Goal: Task Accomplishment & Management: Manage account settings

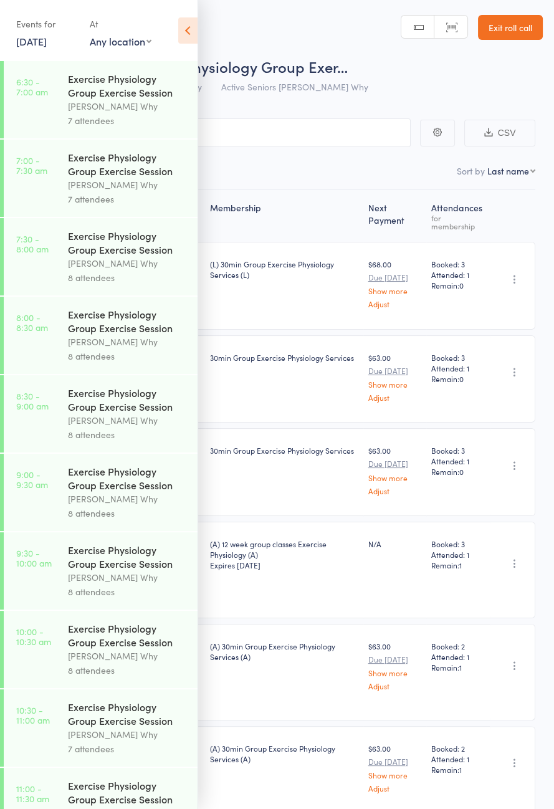
click at [28, 40] on link "11 Aug, 2025" at bounding box center [31, 41] width 31 height 14
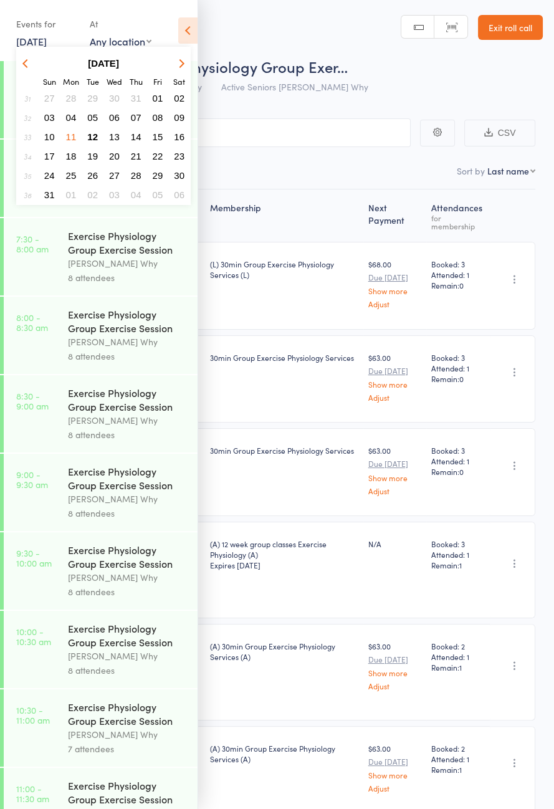
click at [95, 132] on span "12" at bounding box center [92, 136] width 11 height 11
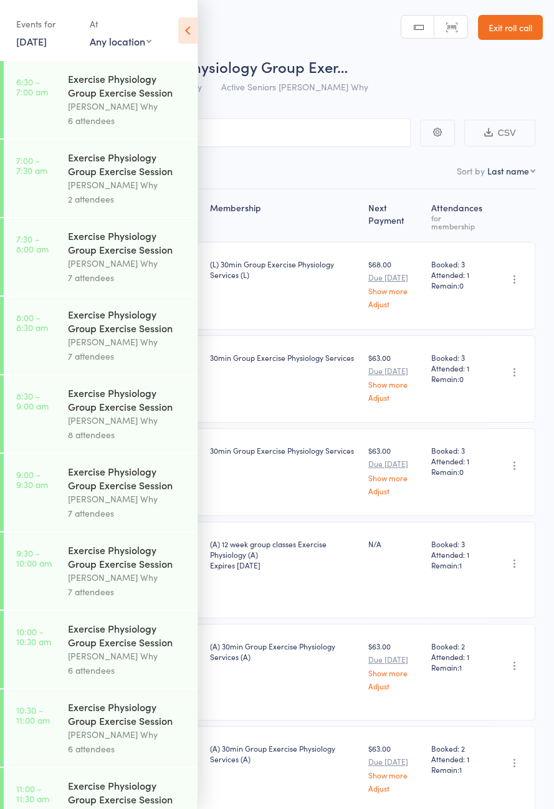
click at [42, 100] on link "6:30 - 7:00 am Exercise Physiology Group Exercise Session Dee Why 6 attendees" at bounding box center [101, 99] width 194 height 77
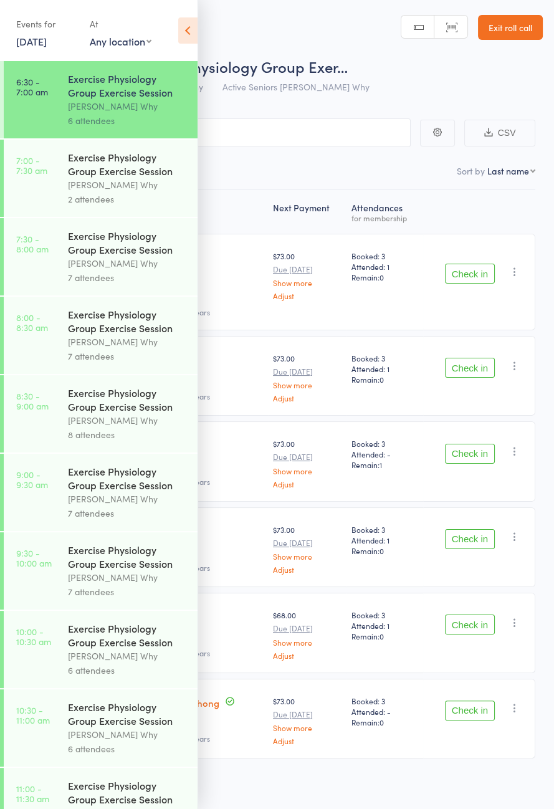
click at [196, 31] on icon at bounding box center [187, 30] width 19 height 26
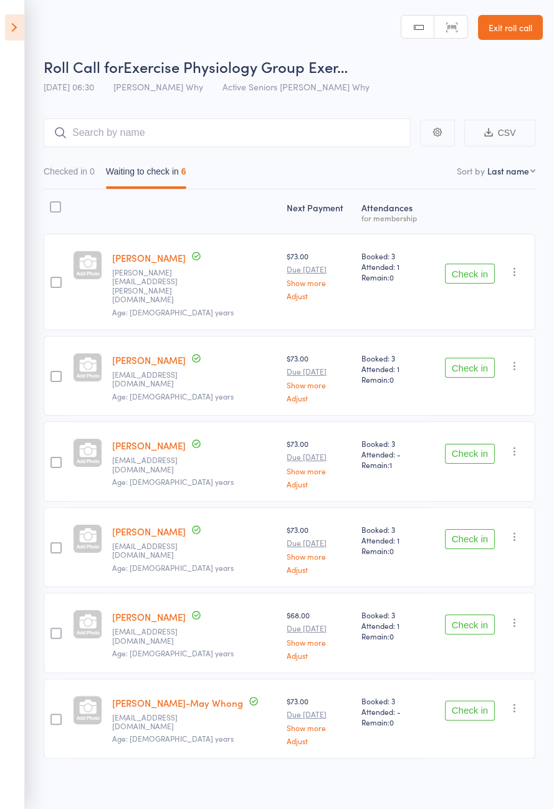
click at [472, 267] on button "Check in" at bounding box center [470, 274] width 50 height 20
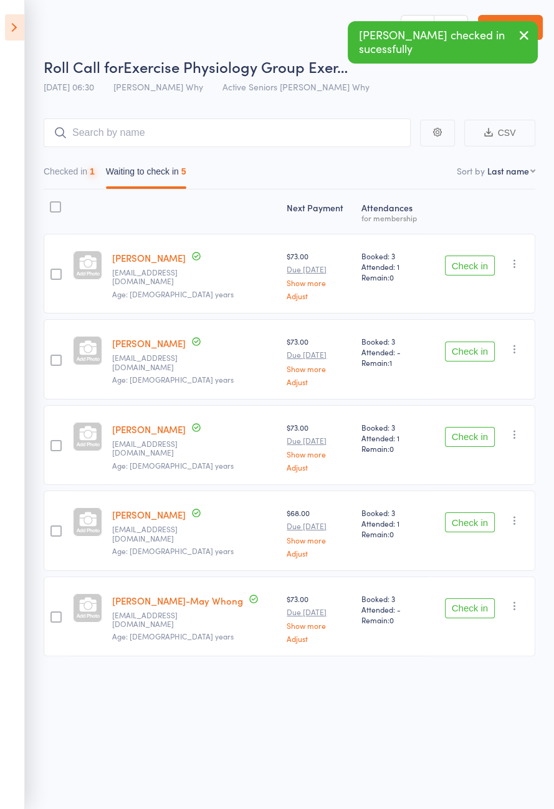
click at [474, 263] on button "Check in" at bounding box center [470, 265] width 50 height 20
click at [475, 262] on button "Check in" at bounding box center [470, 265] width 50 height 20
click at [472, 341] on button "Check in" at bounding box center [470, 351] width 50 height 20
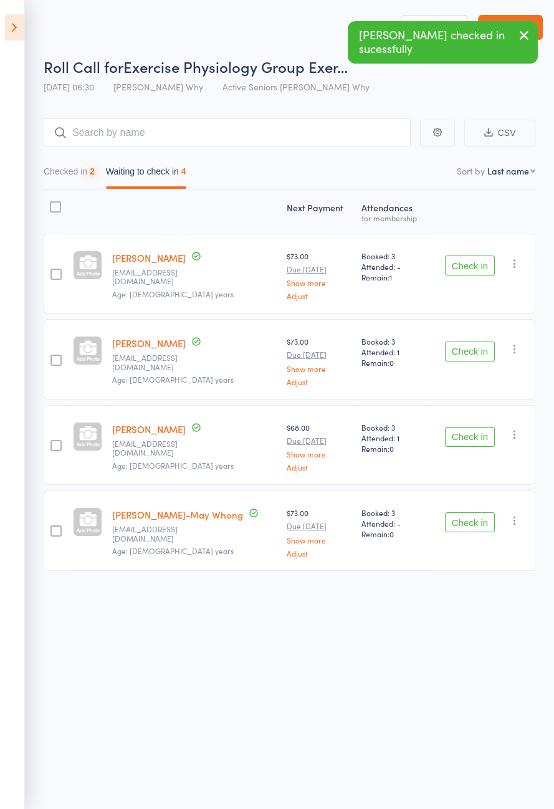
click at [470, 263] on button "Check in" at bounding box center [470, 265] width 50 height 20
click at [470, 265] on button "Check in" at bounding box center [470, 265] width 50 height 20
click at [465, 267] on button "Check in" at bounding box center [470, 265] width 50 height 20
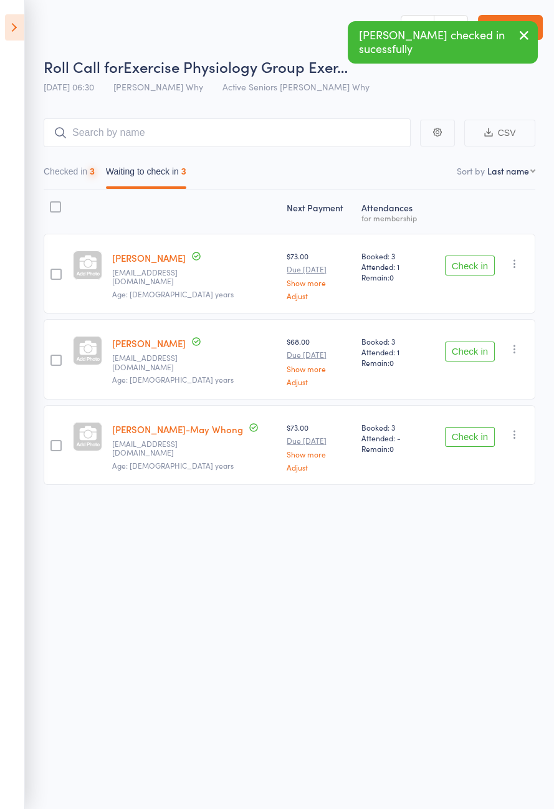
click at [468, 267] on button "Check in" at bounding box center [470, 265] width 50 height 20
click at [470, 268] on button "Check in" at bounding box center [470, 265] width 50 height 20
click at [475, 267] on button "Check in" at bounding box center [470, 265] width 50 height 20
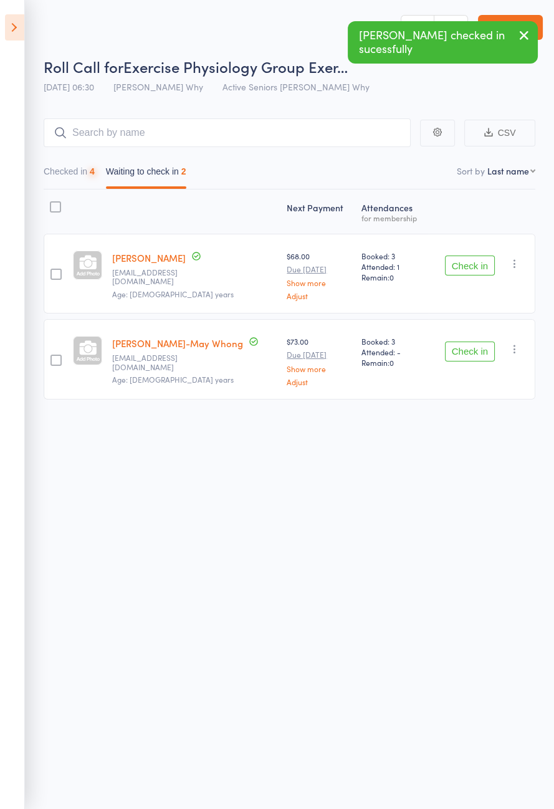
click at [475, 268] on button "Check in" at bounding box center [470, 265] width 50 height 20
click at [476, 265] on button "Check in" at bounding box center [470, 265] width 50 height 20
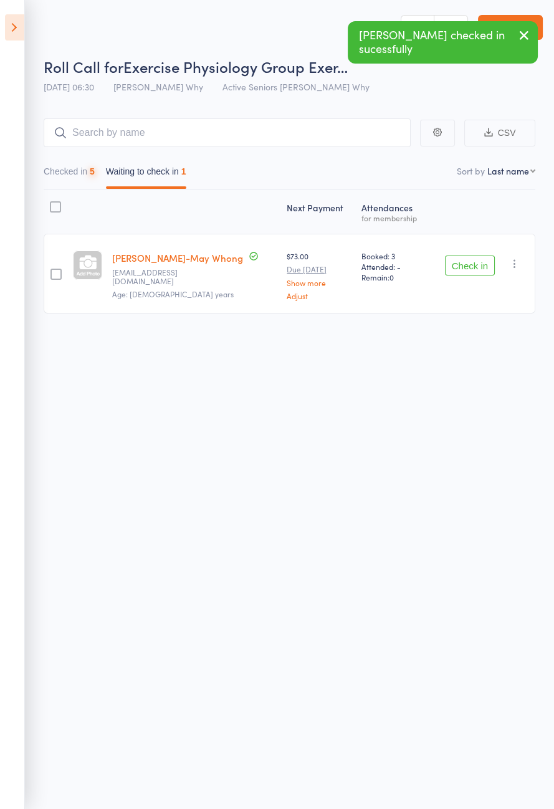
click at [475, 265] on button "Check in" at bounding box center [470, 265] width 50 height 20
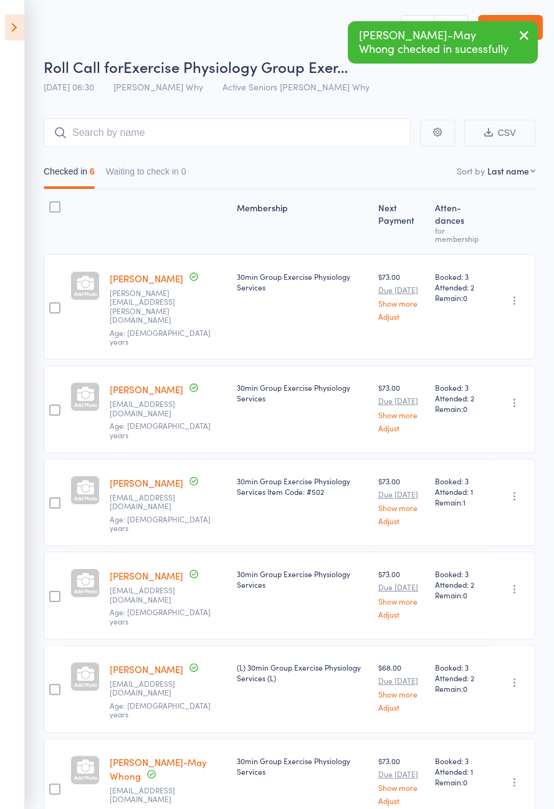
click at [16, 22] on icon at bounding box center [14, 27] width 19 height 26
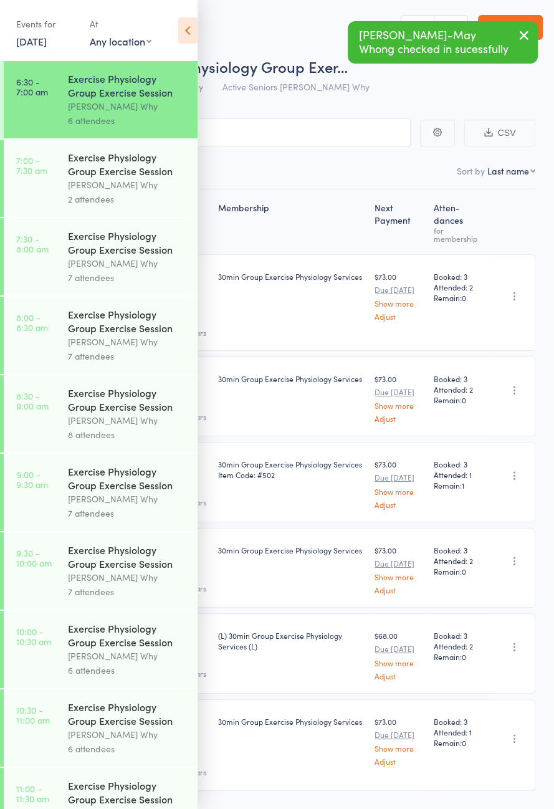
click at [60, 209] on link "7:00 - 7:30 am Exercise Physiology Group Exercise Session Dee Why 2 attendees" at bounding box center [101, 178] width 194 height 77
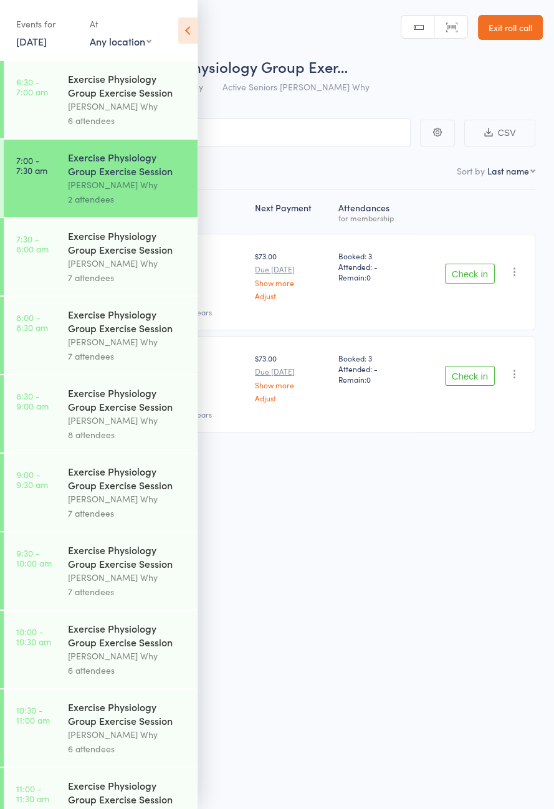
click at [196, 32] on icon at bounding box center [187, 30] width 19 height 26
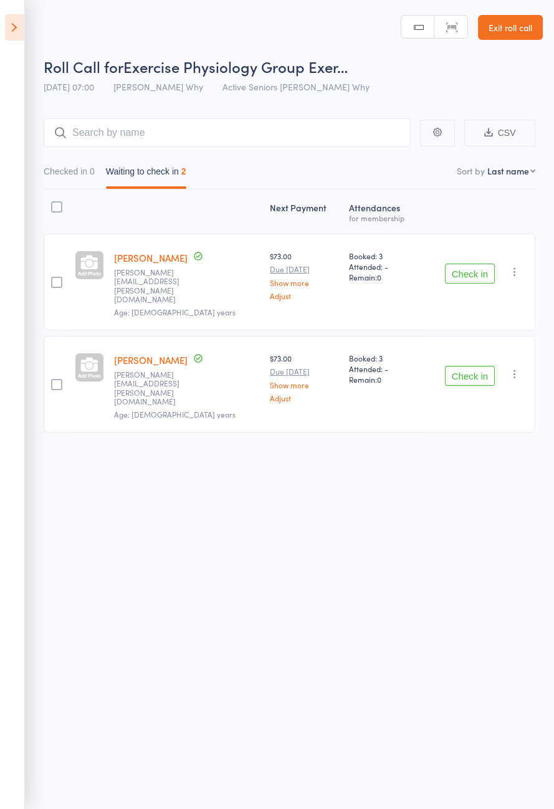
click at [14, 19] on icon at bounding box center [14, 27] width 19 height 26
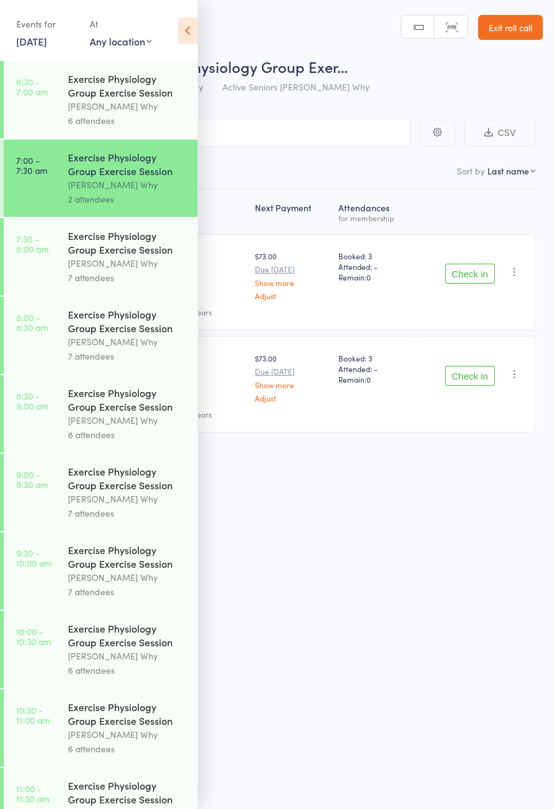
click at [171, 47] on div "Events for 12 Aug, 2025 12 Aug, 2025 August 2025 Sun Mon Tue Wed Thu Fri Sat 31…" at bounding box center [98, 31] width 197 height 63
click at [196, 35] on icon at bounding box center [187, 30] width 19 height 26
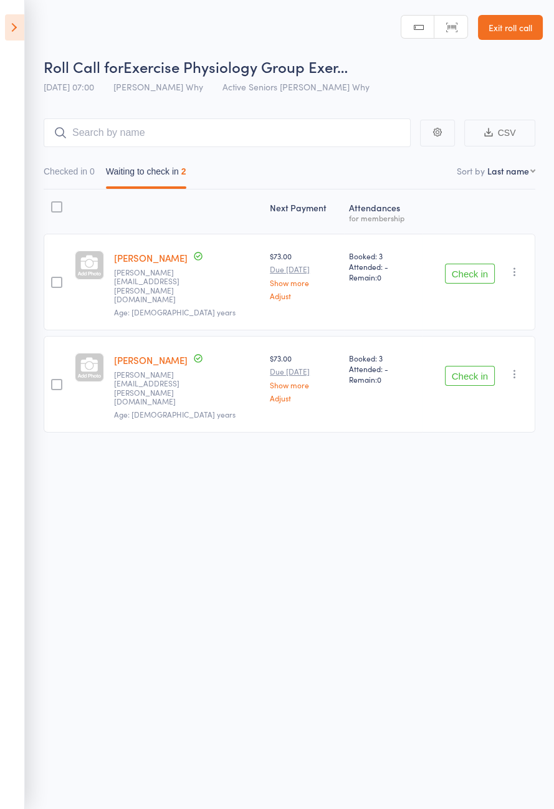
click at [12, 1] on aside "Events for 12 Aug, 2025 12 Aug, 2025 August 2025 Sun Mon Tue Wed Thu Fri Sat 31…" at bounding box center [12, 404] width 25 height 809
click at [12, 34] on icon at bounding box center [14, 27] width 19 height 26
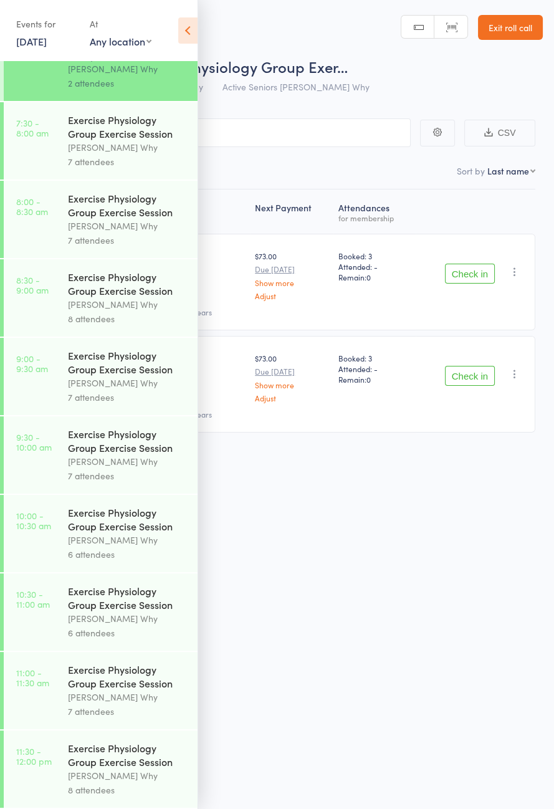
scroll to position [146, 0]
click at [194, 31] on icon at bounding box center [187, 30] width 19 height 26
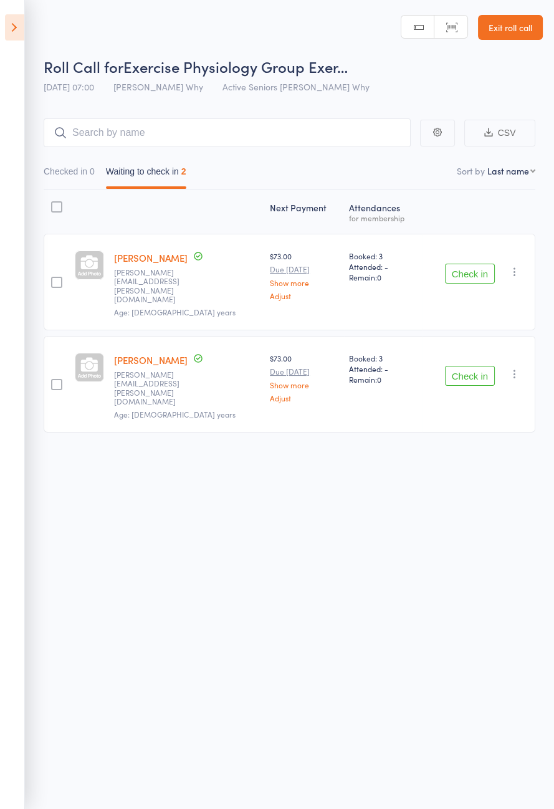
click at [461, 267] on button "Check in" at bounding box center [470, 274] width 50 height 20
click at [471, 268] on button "Check in" at bounding box center [470, 274] width 50 height 20
click at [468, 264] on button "Check in" at bounding box center [470, 274] width 50 height 20
click at [470, 366] on button "Check in" at bounding box center [470, 376] width 50 height 20
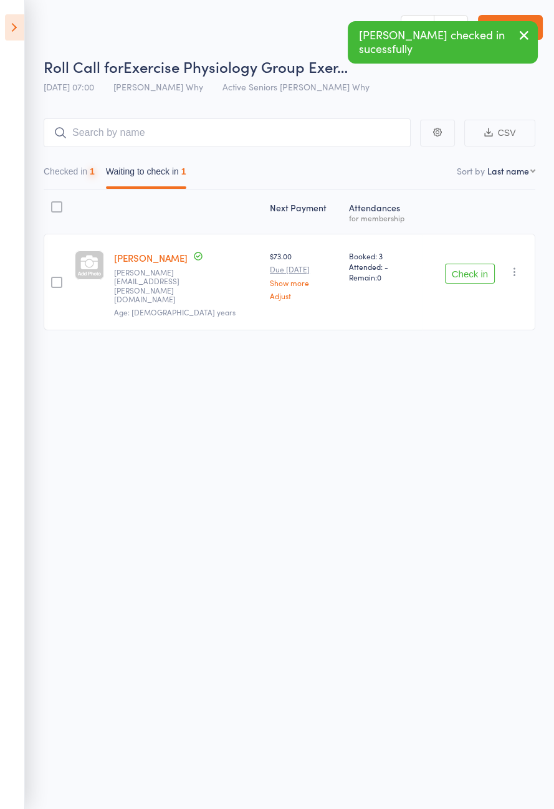
click at [468, 264] on button "Check in" at bounding box center [470, 274] width 50 height 20
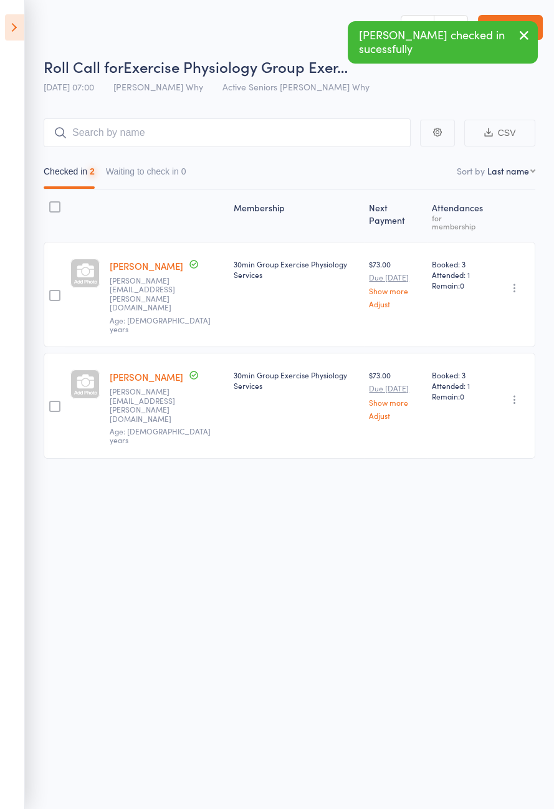
click at [467, 269] on span "Attended: 1" at bounding box center [458, 274] width 53 height 11
click at [459, 269] on span "Attended: 1" at bounding box center [458, 274] width 53 height 11
click at [17, 16] on icon at bounding box center [14, 27] width 19 height 26
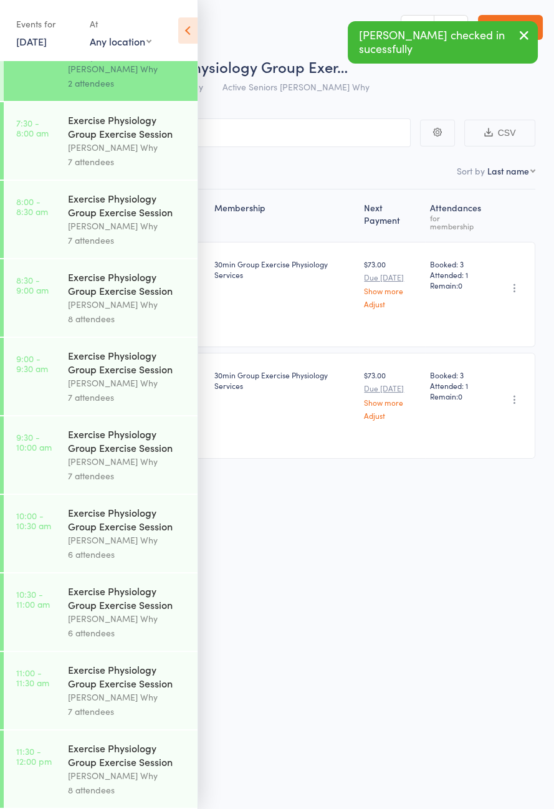
click at [45, 116] on link "7:30 - 8:00 am Exercise Physiology Group Exercise Session Dee Why 7 attendees" at bounding box center [101, 140] width 194 height 77
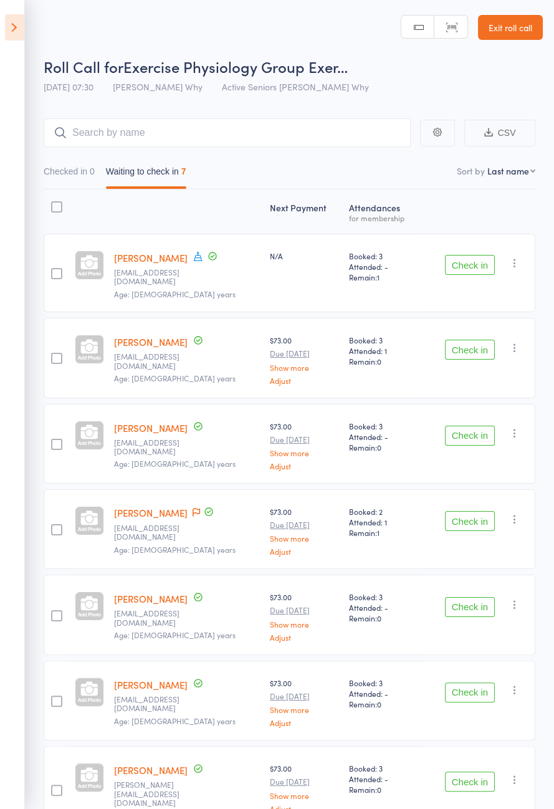
click at [199, 252] on icon at bounding box center [197, 255] width 11 height 11
click at [288, 177] on nav "Checked in 0 Waiting to check in 7" at bounding box center [289, 174] width 503 height 29
click at [469, 257] on button "Check in" at bounding box center [470, 265] width 50 height 20
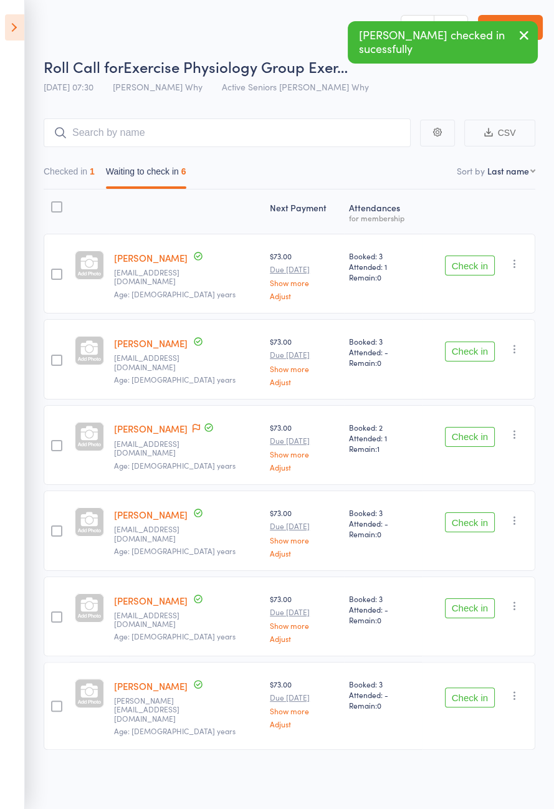
click at [465, 346] on button "Check in" at bounding box center [470, 351] width 50 height 20
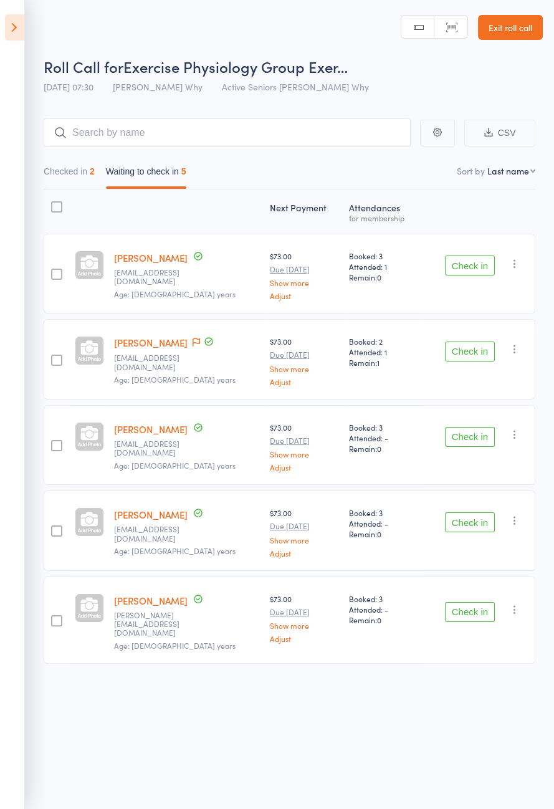
click at [468, 416] on div "Check in Check in Send message Add Note Add Task Add Flag Remove Mark absent" at bounding box center [478, 445] width 113 height 80
click at [470, 427] on button "Check in" at bounding box center [470, 437] width 50 height 20
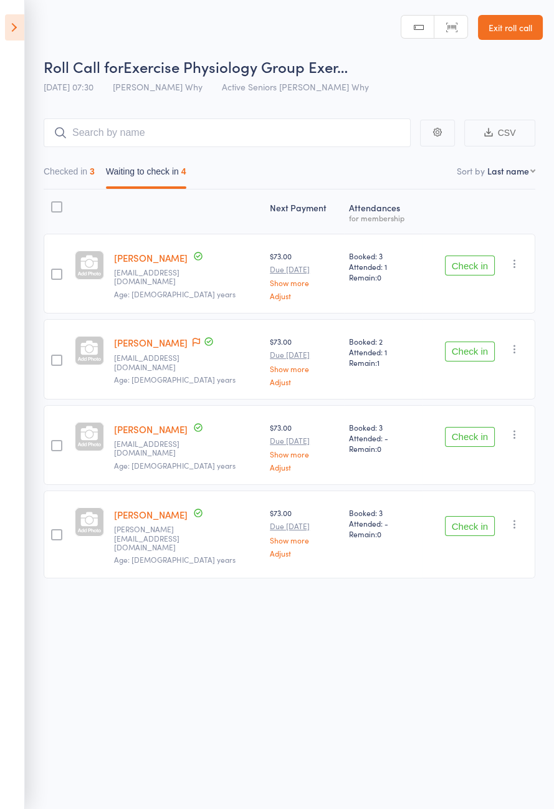
click at [192, 340] on icon at bounding box center [195, 342] width 7 height 9
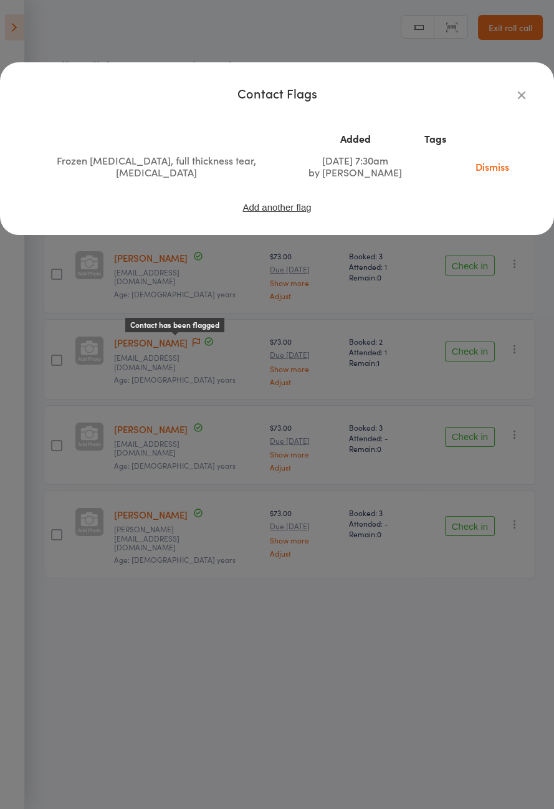
click at [462, 256] on div "Contact Flags Added Tags Frozen shoulder, tendinitis, full thickness tear, arth…" at bounding box center [277, 404] width 554 height 809
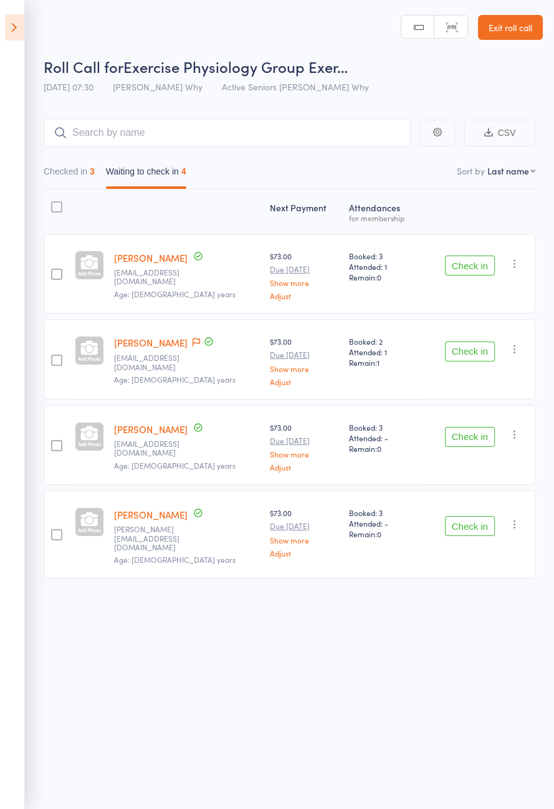
click at [470, 259] on button "Check in" at bounding box center [470, 265] width 50 height 20
click at [473, 261] on button "Check in" at bounding box center [470, 265] width 50 height 20
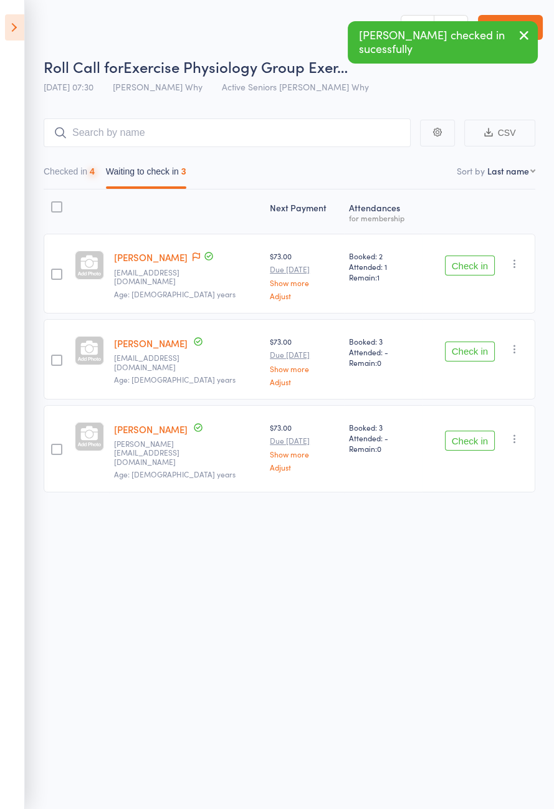
click at [469, 259] on button "Check in" at bounding box center [470, 265] width 50 height 20
click at [468, 261] on button "Check in" at bounding box center [470, 265] width 50 height 20
click at [465, 341] on button "Check in" at bounding box center [470, 351] width 50 height 20
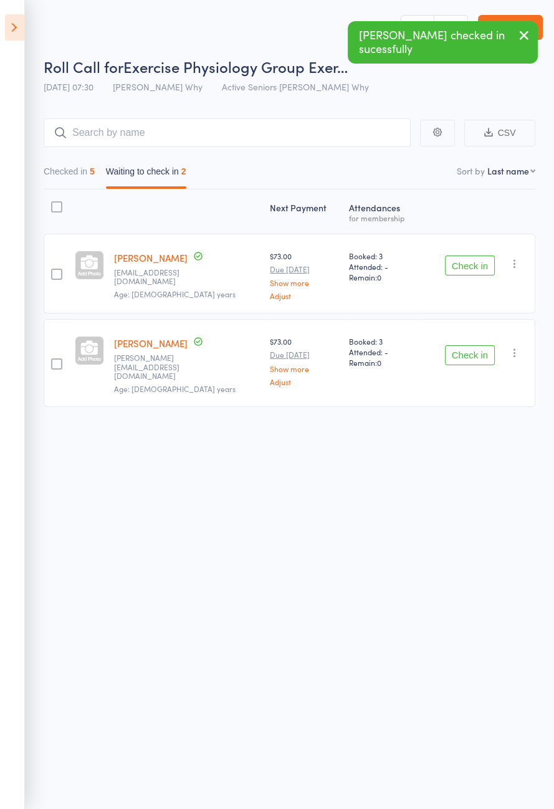
click at [462, 260] on button "Check in" at bounding box center [470, 265] width 50 height 20
click at [463, 261] on button "Check in" at bounding box center [470, 265] width 50 height 20
click at [466, 345] on button "Check in" at bounding box center [470, 355] width 50 height 20
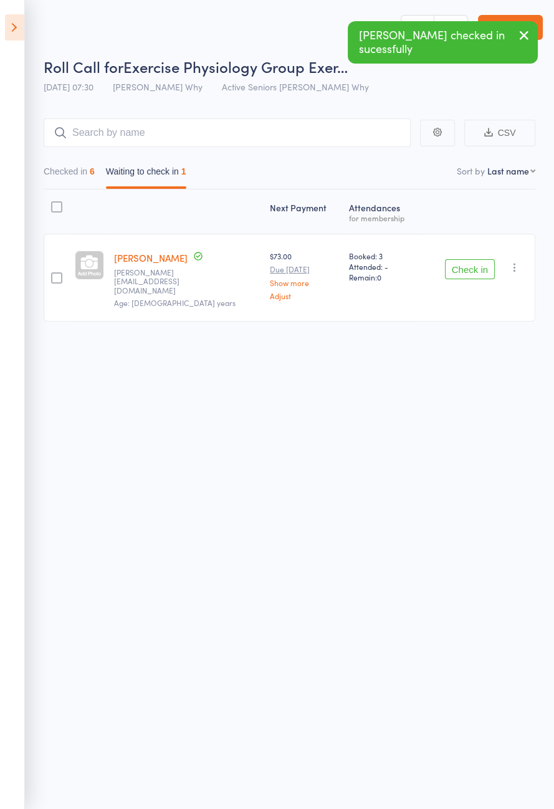
click at [468, 262] on button "Check in" at bounding box center [470, 269] width 50 height 20
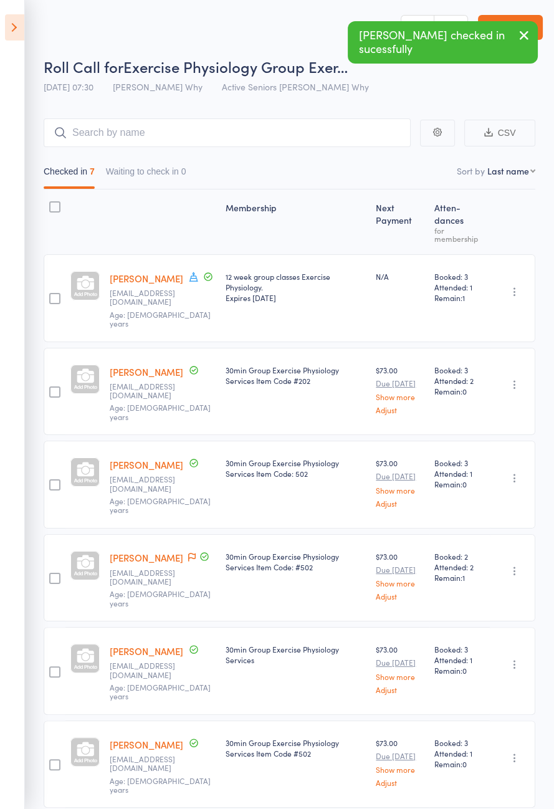
click at [5, 21] on icon at bounding box center [14, 27] width 19 height 26
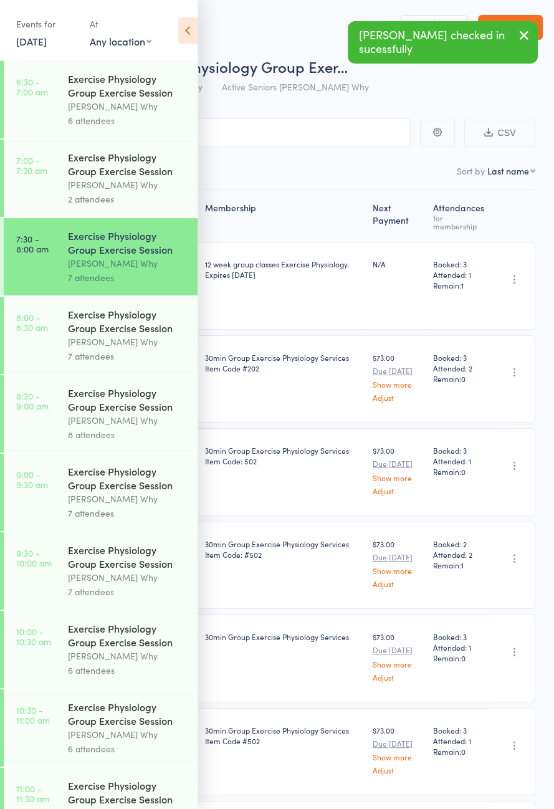
click at [85, 334] on div "Exercise Physiology Group Exercise Session" at bounding box center [127, 320] width 119 height 27
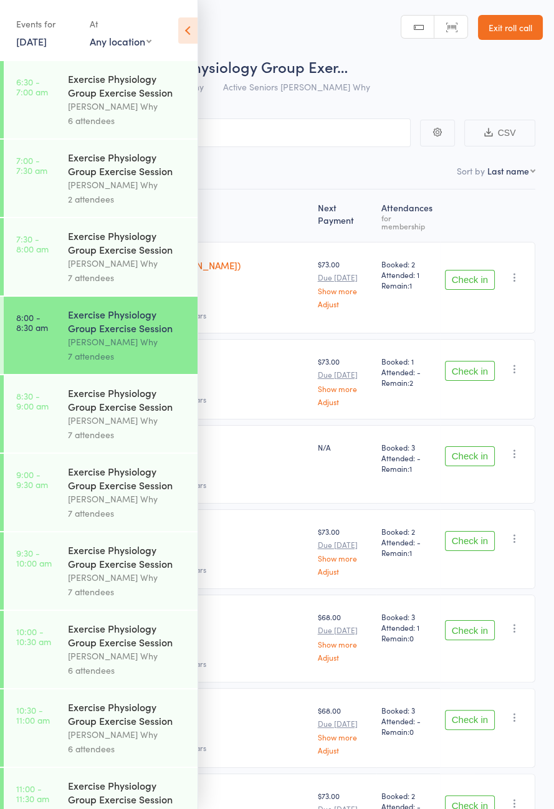
click at [186, 30] on icon at bounding box center [187, 30] width 19 height 26
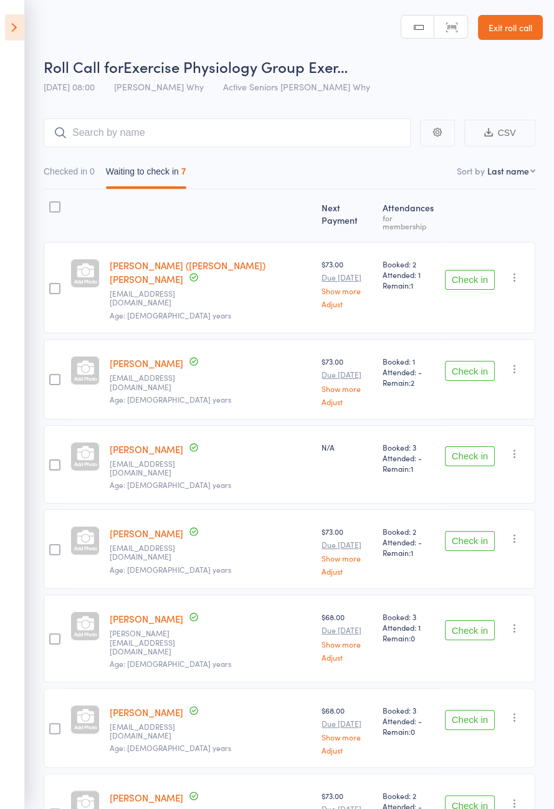
click at [9, 16] on icon at bounding box center [14, 27] width 19 height 26
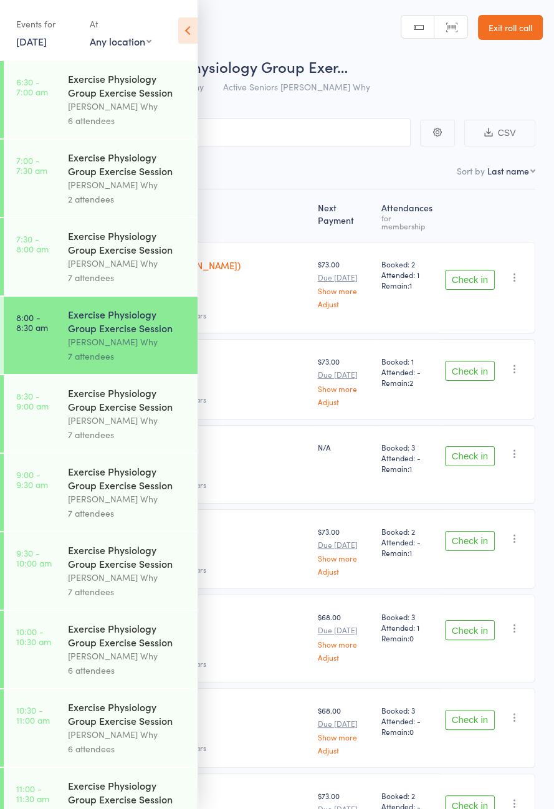
scroll to position [146, 0]
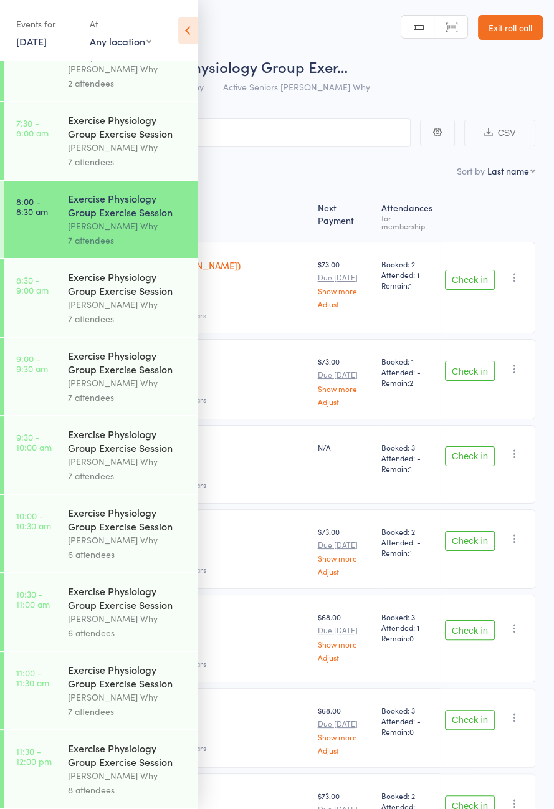
click at [195, 28] on icon at bounding box center [187, 30] width 19 height 26
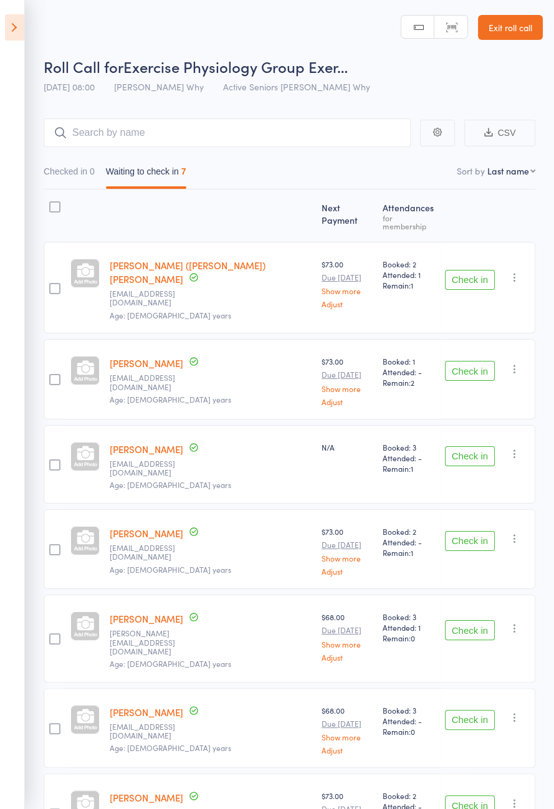
click at [11, 39] on icon at bounding box center [14, 27] width 19 height 26
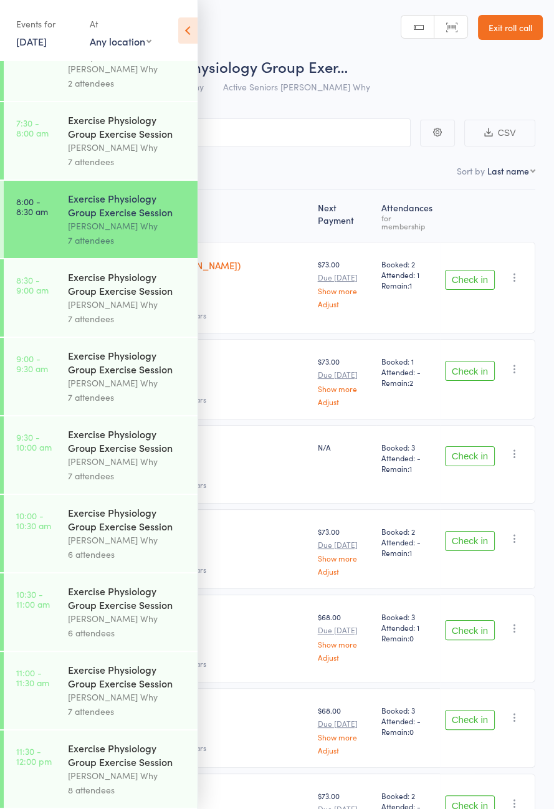
click at [189, 32] on icon at bounding box center [187, 30] width 19 height 26
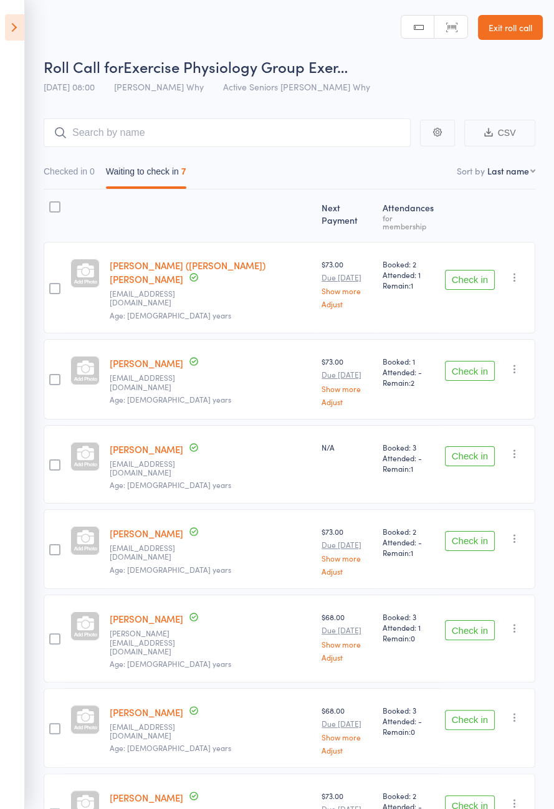
click at [516, 271] on icon "button" at bounding box center [514, 277] width 12 height 12
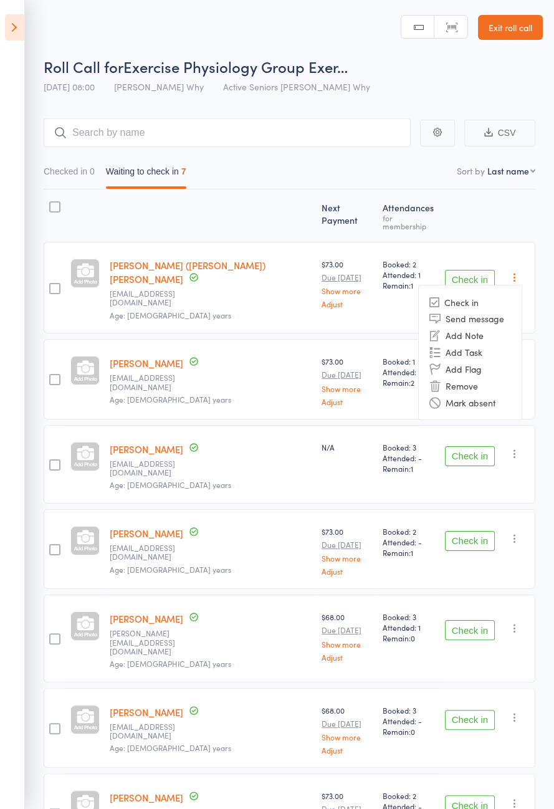
click at [447, 377] on li "Remove" at bounding box center [470, 385] width 103 height 17
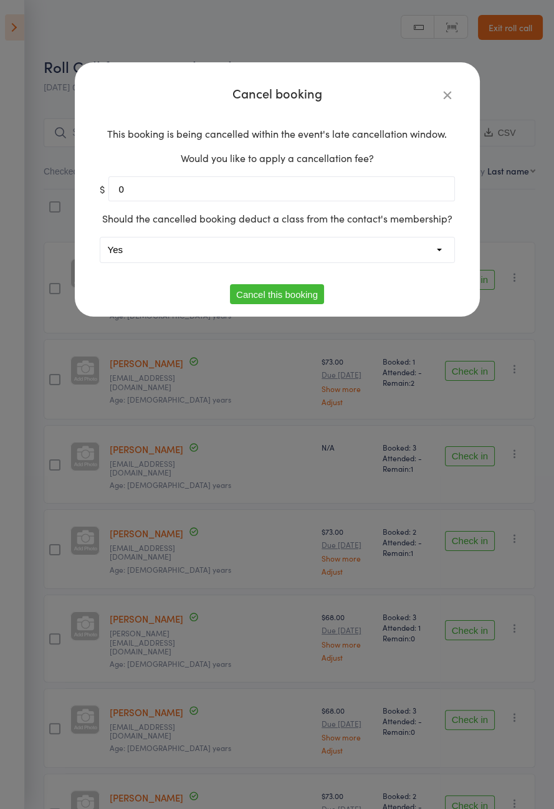
click at [344, 262] on select "Yes No" at bounding box center [277, 249] width 354 height 25
select select "1"
click at [278, 304] on button "Cancel this booking" at bounding box center [277, 294] width 94 height 20
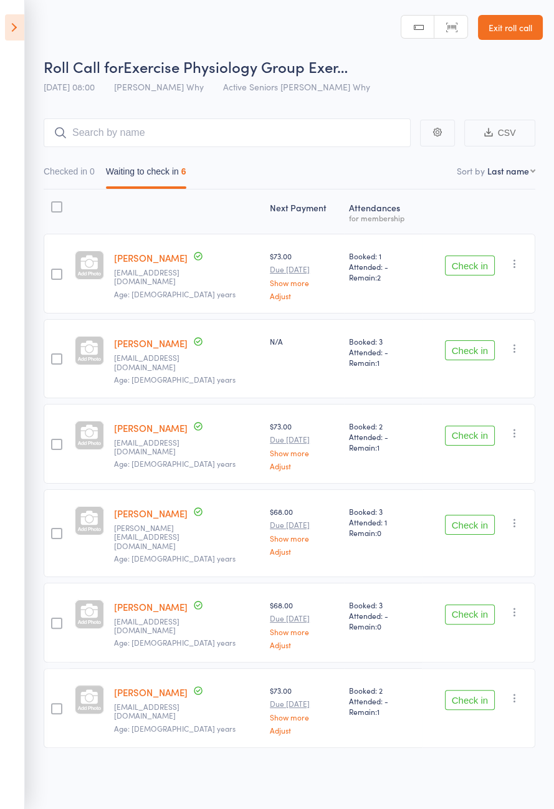
click at [14, 32] on icon at bounding box center [14, 27] width 19 height 26
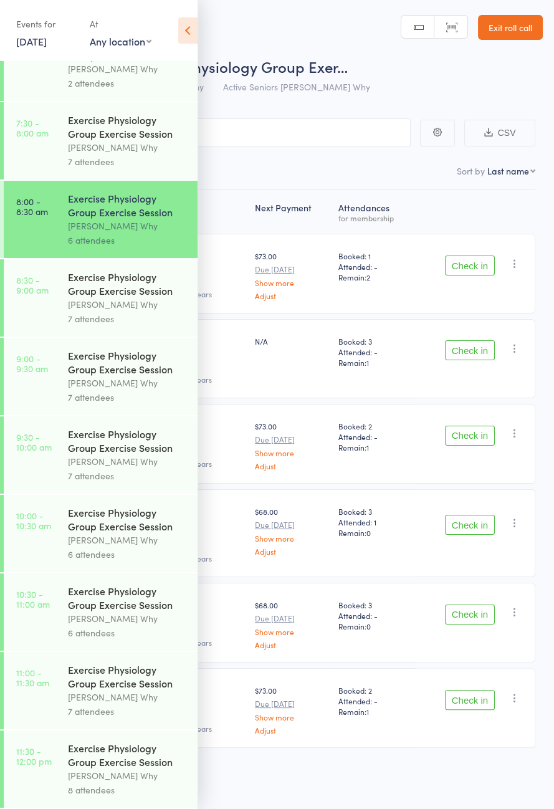
click at [62, 140] on link "7:30 - 8:00 am Exercise Physiology Group Exercise Session Dee Why 7 attendees" at bounding box center [101, 140] width 194 height 77
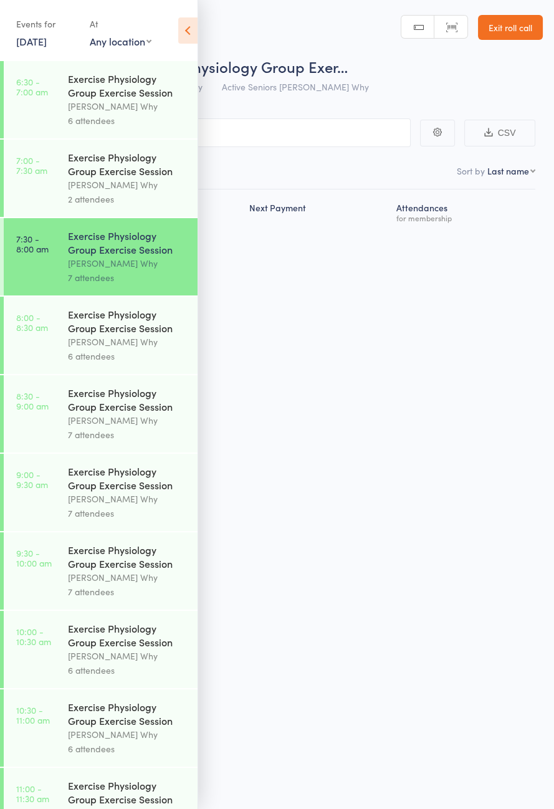
click at [188, 29] on icon at bounding box center [187, 30] width 19 height 26
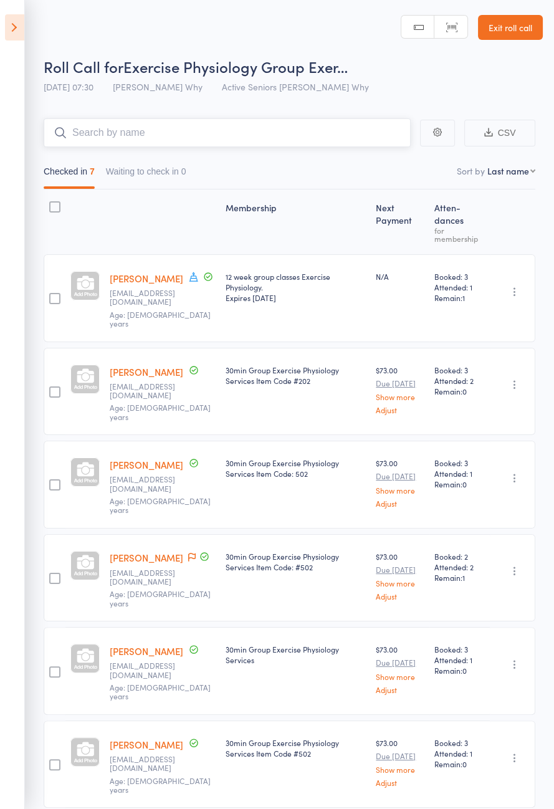
click at [166, 136] on input "search" at bounding box center [227, 132] width 367 height 29
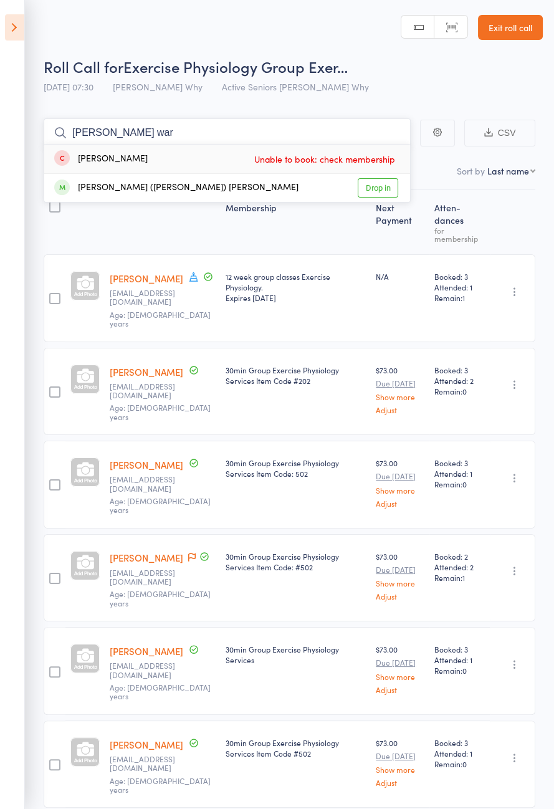
type input "Sally war"
click at [374, 189] on link "Drop in" at bounding box center [378, 187] width 40 height 19
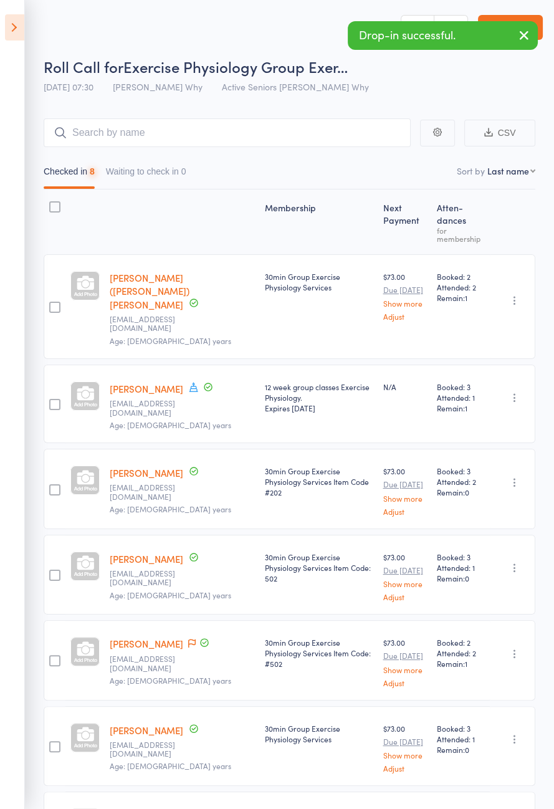
click at [10, 28] on icon at bounding box center [14, 27] width 19 height 26
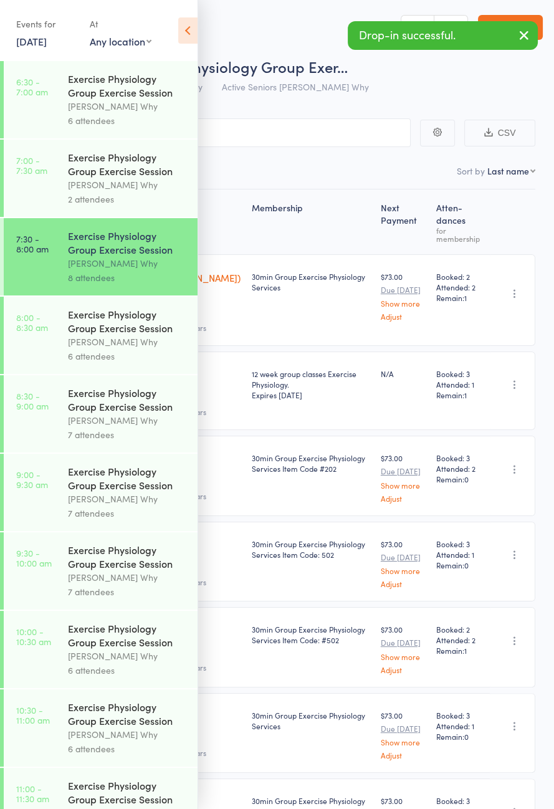
click at [188, 25] on icon at bounding box center [187, 30] width 19 height 26
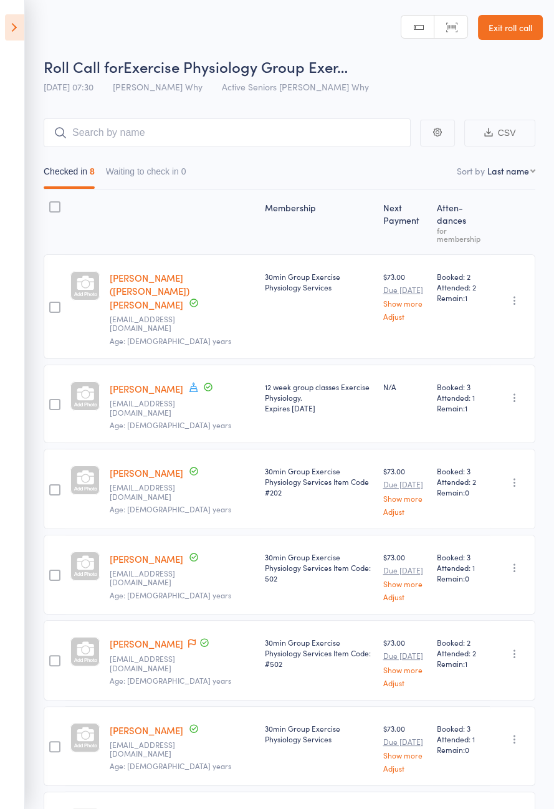
click at [14, 26] on icon at bounding box center [14, 27] width 19 height 26
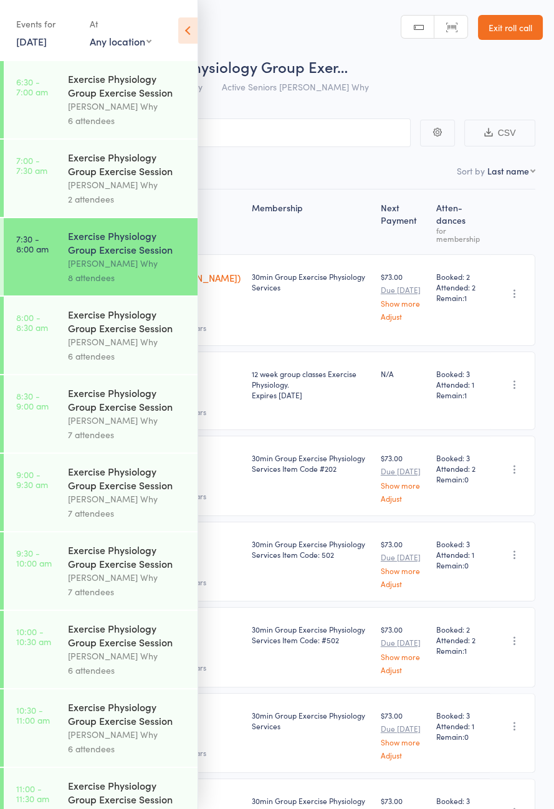
click at [41, 363] on link "8:00 - 8:30 am Exercise Physiology Group Exercise Session Dee Why 6 attendees" at bounding box center [101, 335] width 194 height 77
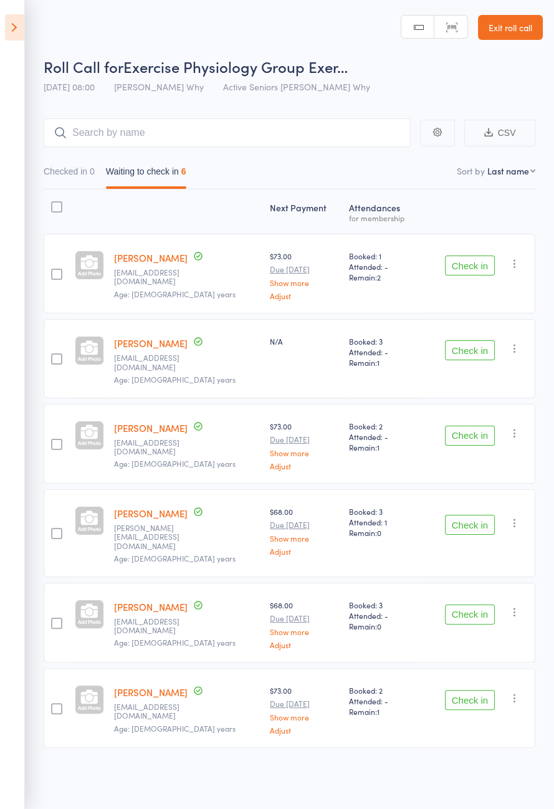
click at [12, 22] on icon at bounding box center [14, 27] width 19 height 26
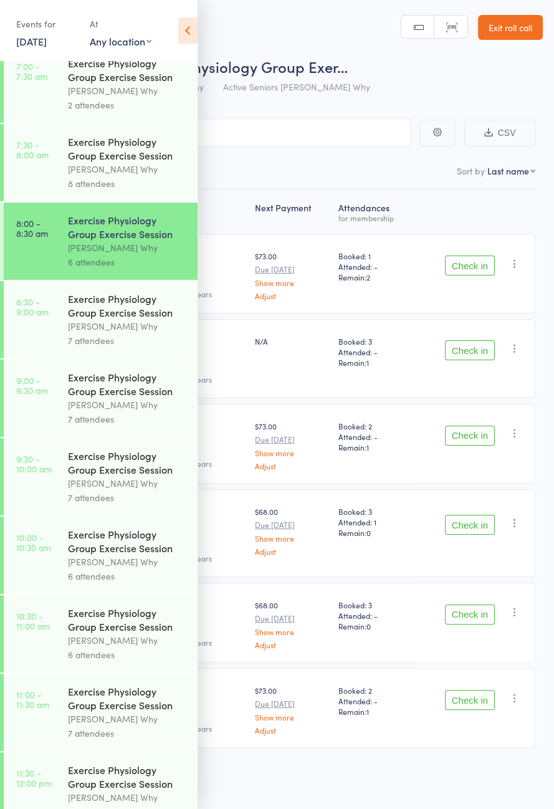
scroll to position [146, 0]
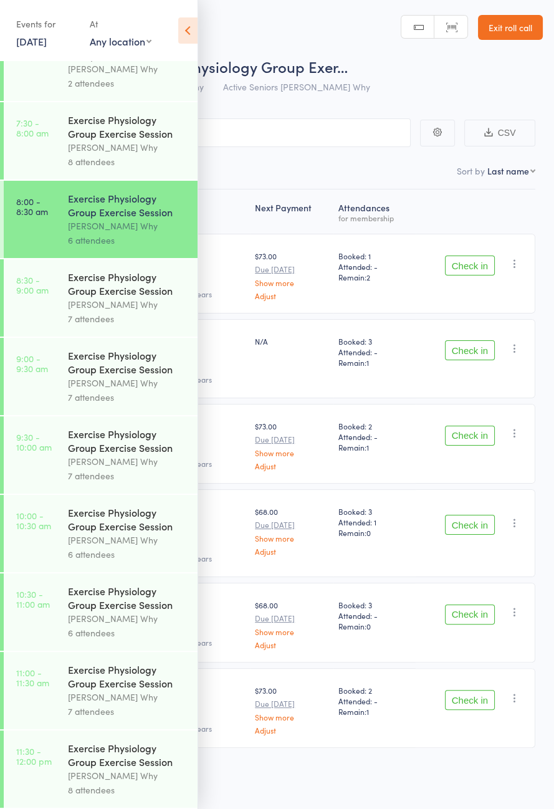
click at [188, 19] on icon at bounding box center [187, 30] width 19 height 26
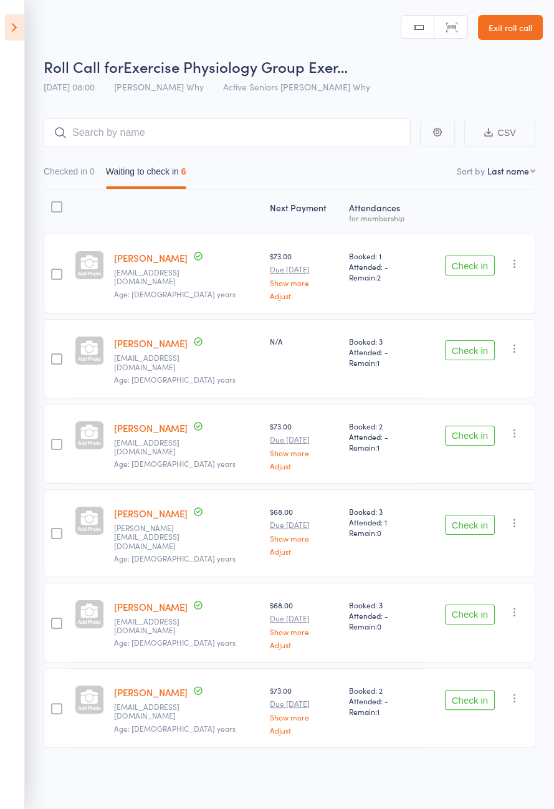
click at [11, 37] on icon at bounding box center [14, 27] width 19 height 26
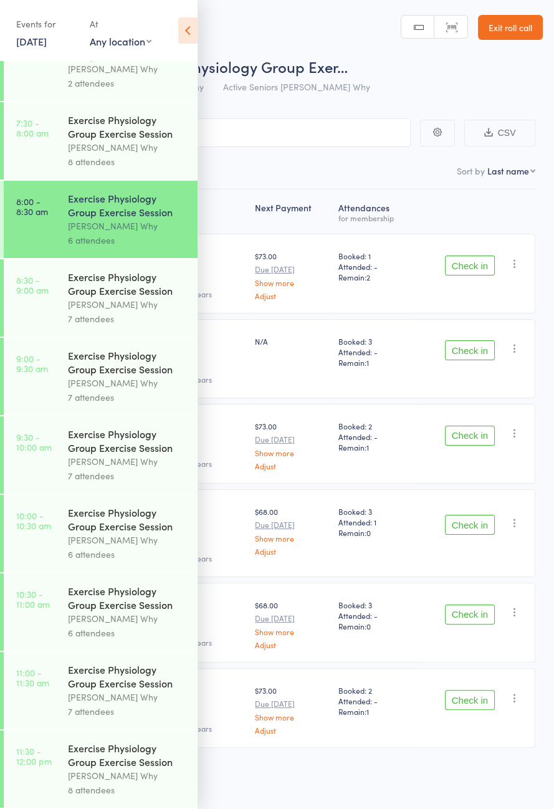
scroll to position [82, 0]
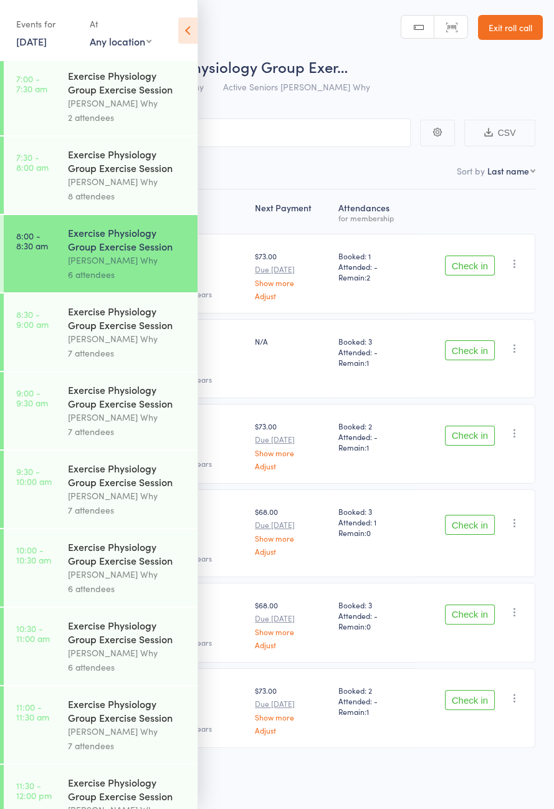
click at [188, 32] on icon at bounding box center [187, 30] width 19 height 26
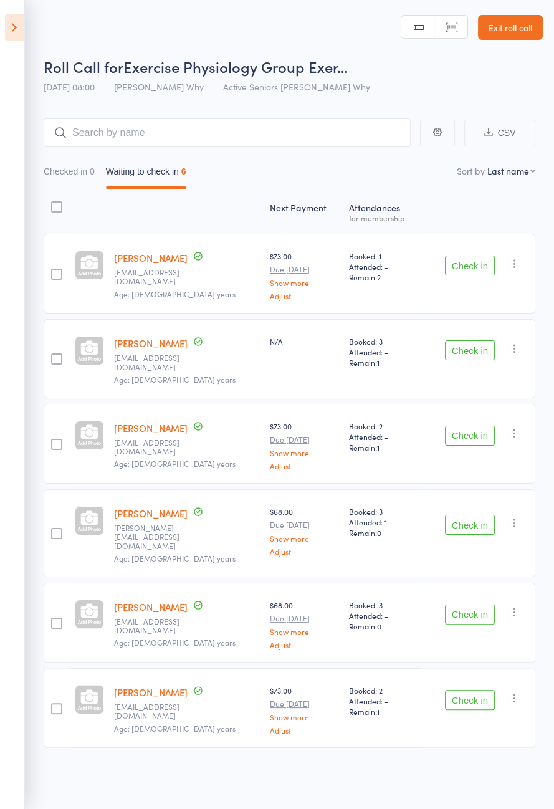
click at [470, 265] on button "Check in" at bounding box center [470, 265] width 50 height 20
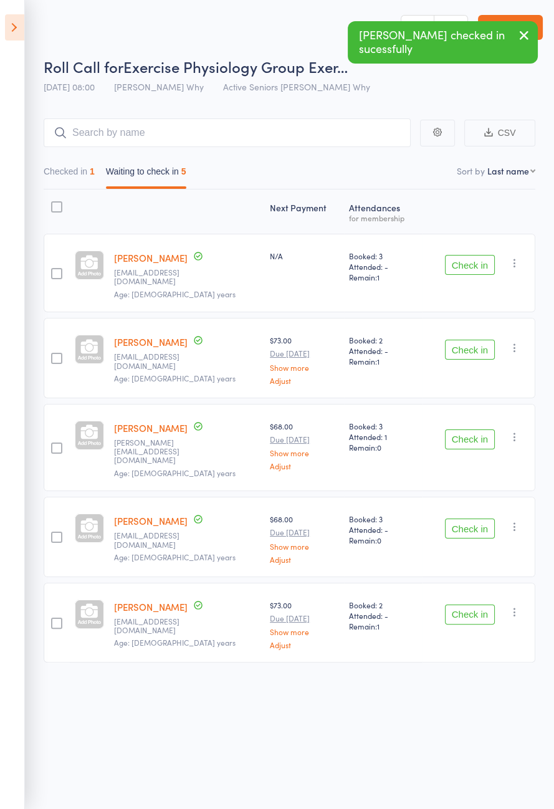
click at [469, 342] on button "Check in" at bounding box center [470, 350] width 50 height 20
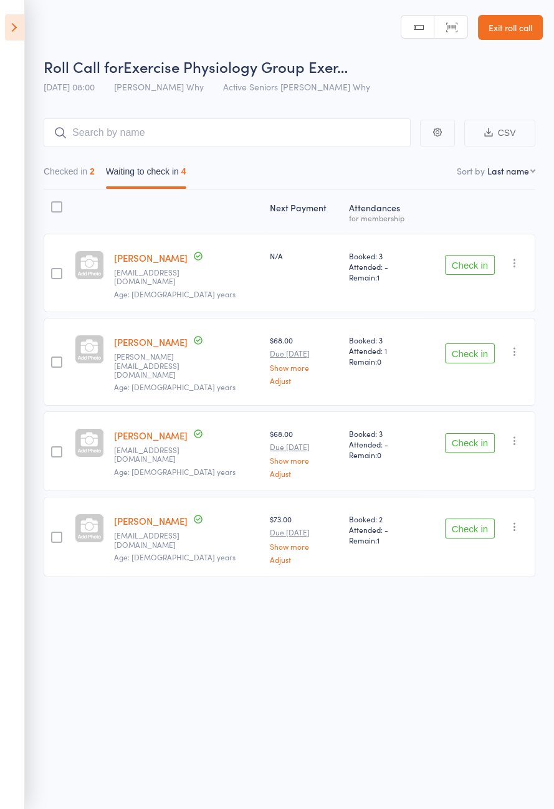
click at [472, 262] on button "Check in" at bounding box center [470, 265] width 50 height 20
click at [472, 265] on button "Check in" at bounding box center [470, 265] width 50 height 20
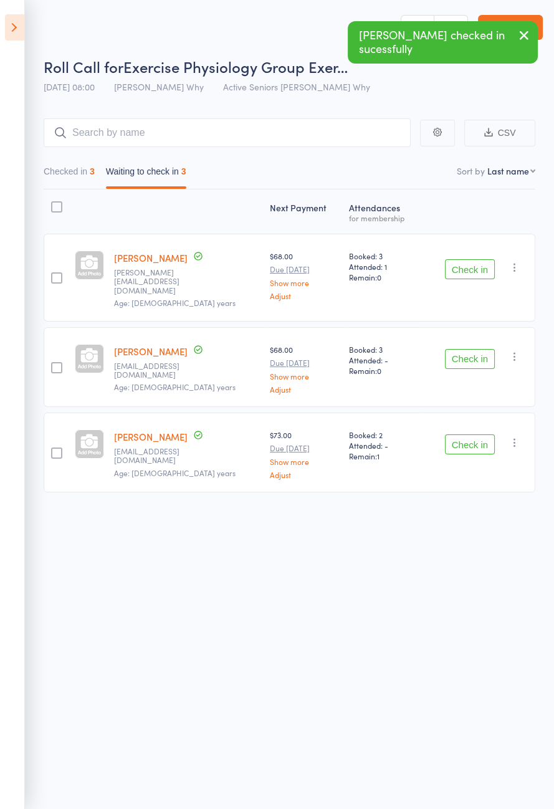
click at [473, 354] on button "Check in" at bounding box center [470, 359] width 50 height 20
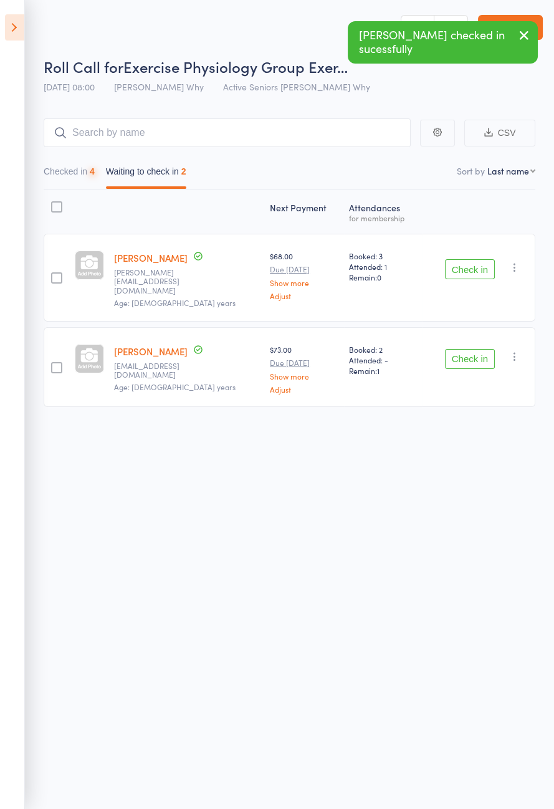
click at [472, 353] on button "Check in" at bounding box center [470, 359] width 50 height 20
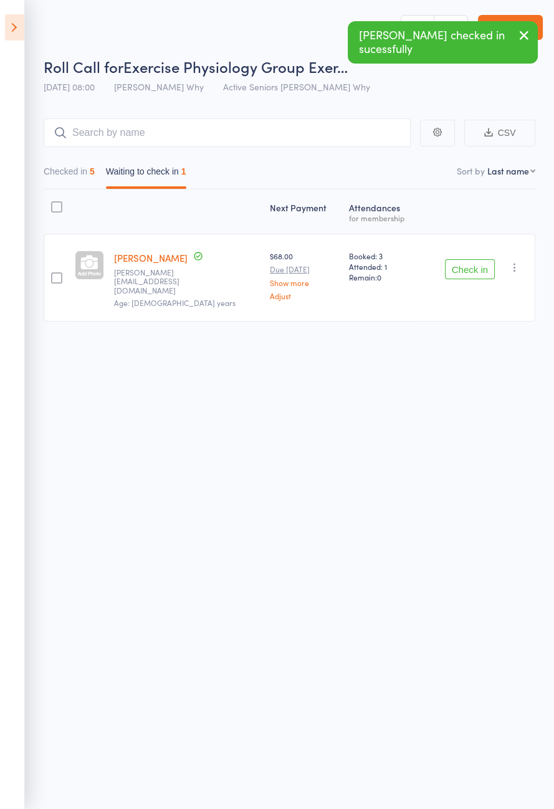
click at [7, 32] on icon at bounding box center [14, 27] width 19 height 26
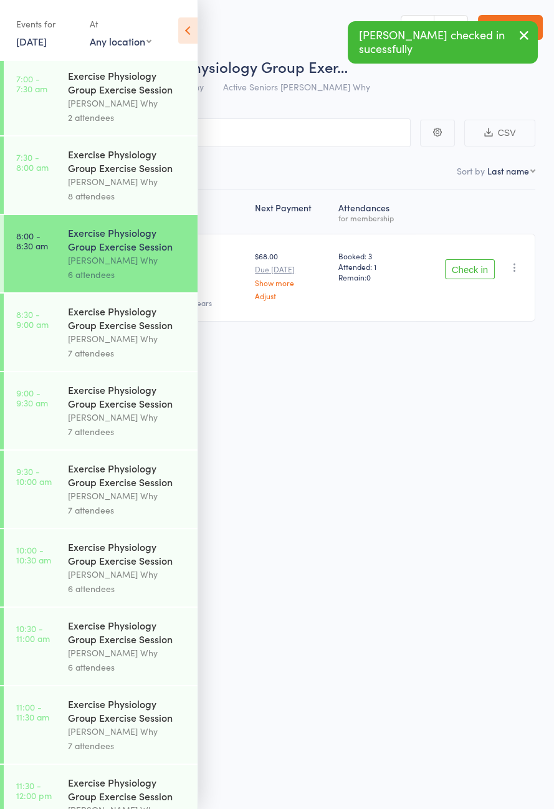
scroll to position [146, 0]
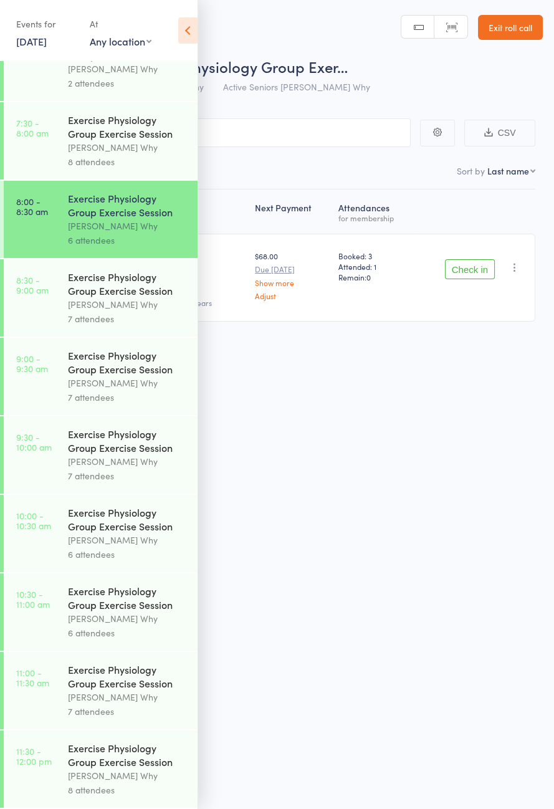
click at [180, 37] on icon at bounding box center [187, 30] width 19 height 26
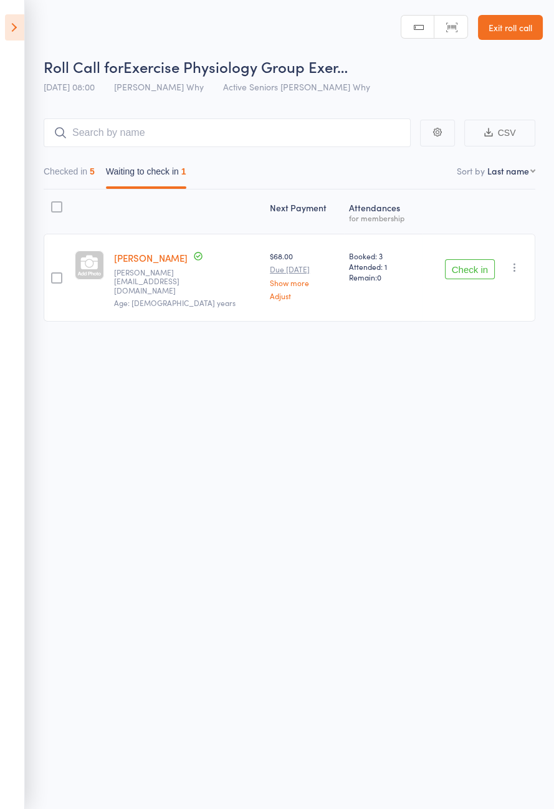
click at [465, 268] on button "Check in" at bounding box center [470, 269] width 50 height 20
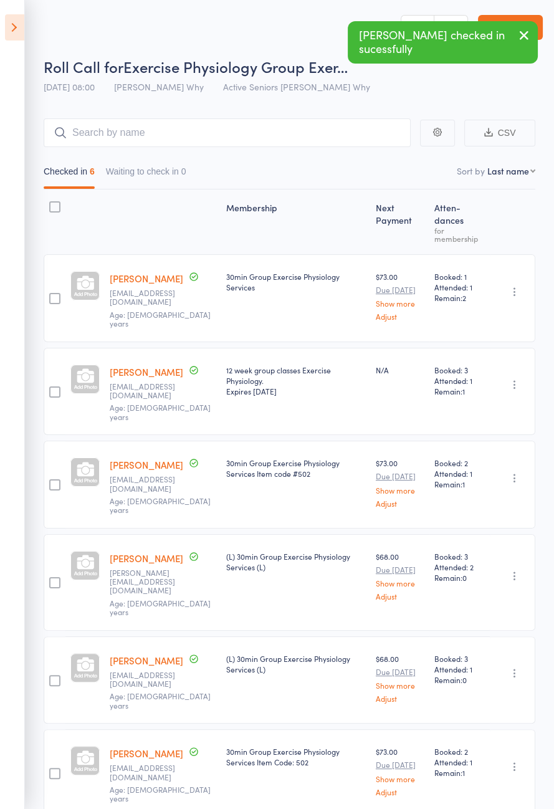
click at [21, 29] on icon at bounding box center [14, 27] width 19 height 26
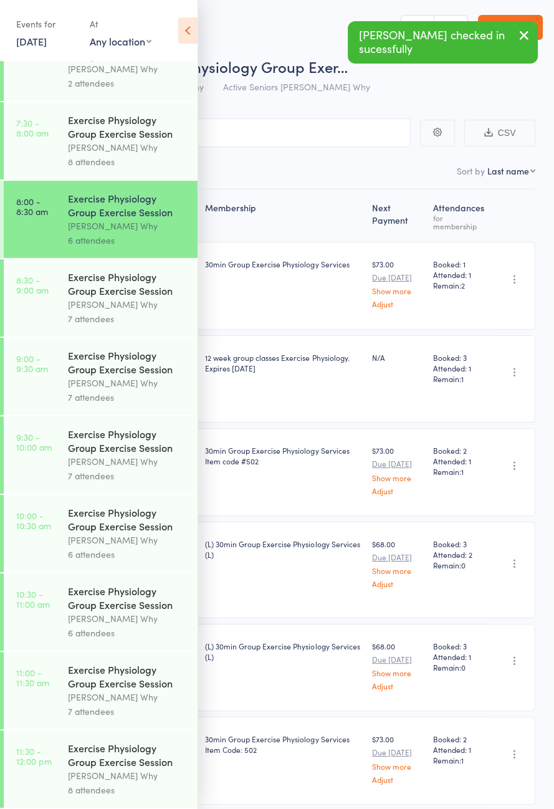
scroll to position [82, 0]
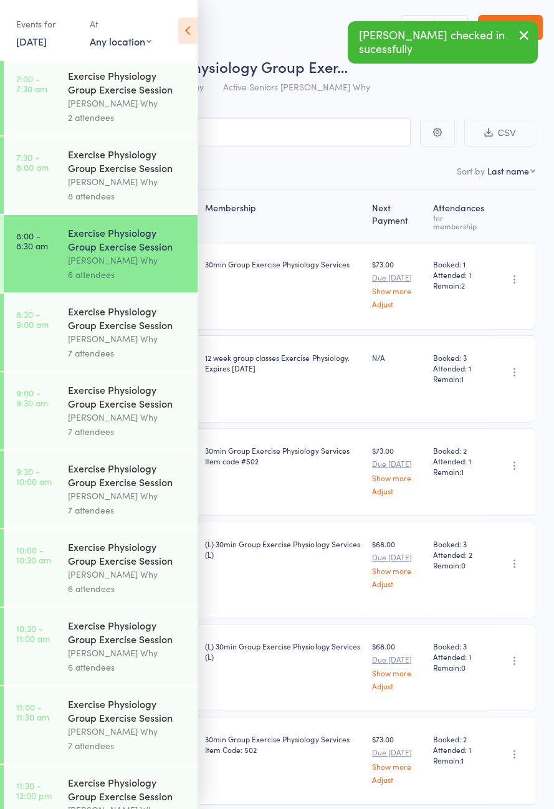
click at [123, 343] on div "Dee Why" at bounding box center [127, 338] width 119 height 14
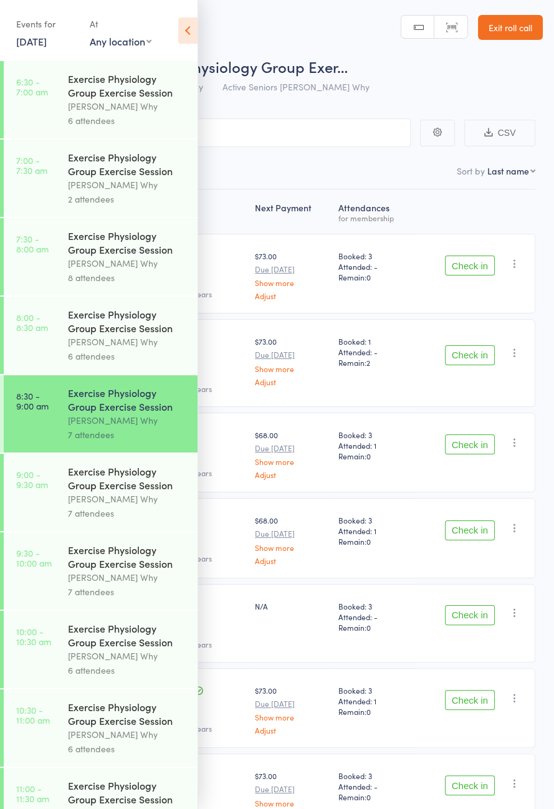
click at [189, 29] on icon at bounding box center [187, 30] width 19 height 26
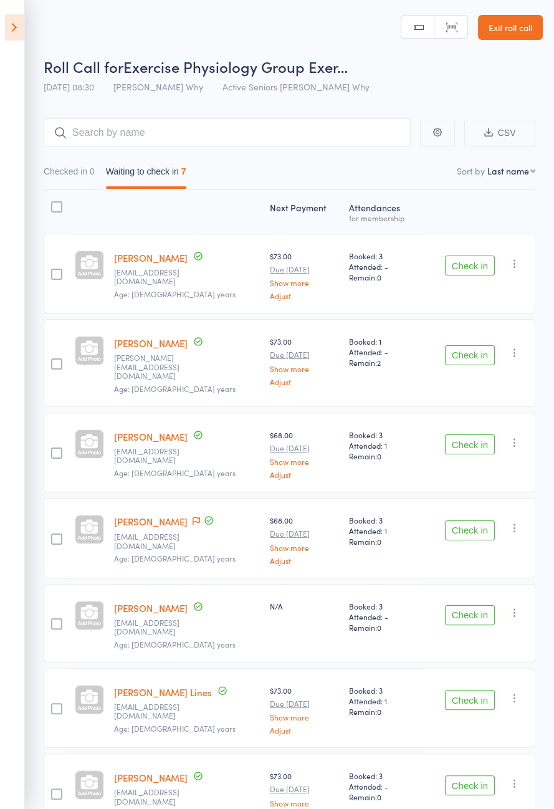
click at [192, 516] on icon at bounding box center [195, 520] width 7 height 9
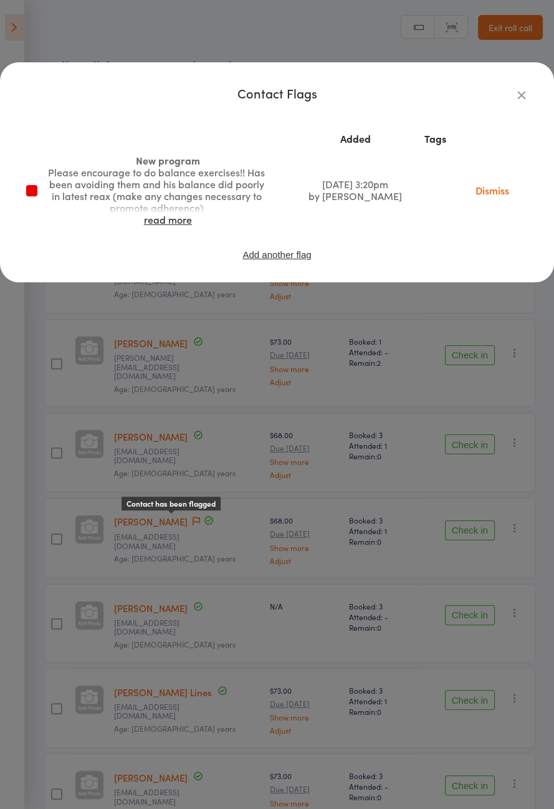
click at [523, 93] on icon "button" at bounding box center [522, 95] width 14 height 14
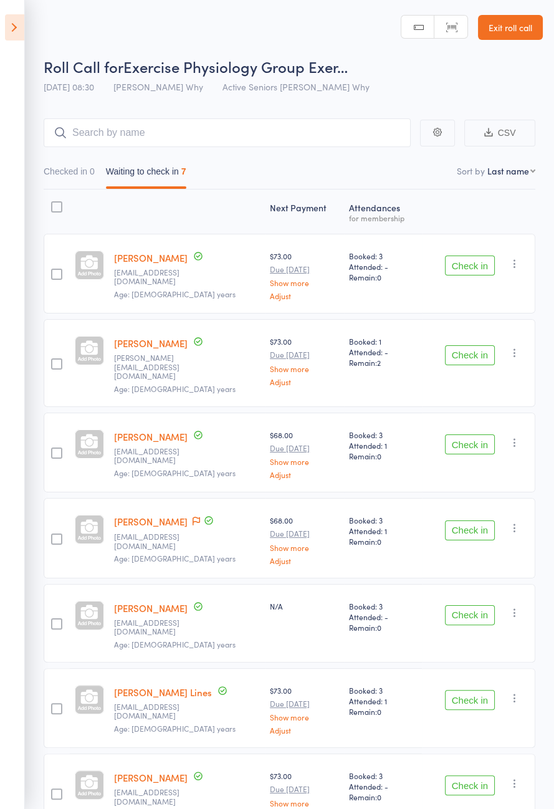
click at [11, 39] on icon at bounding box center [14, 27] width 19 height 26
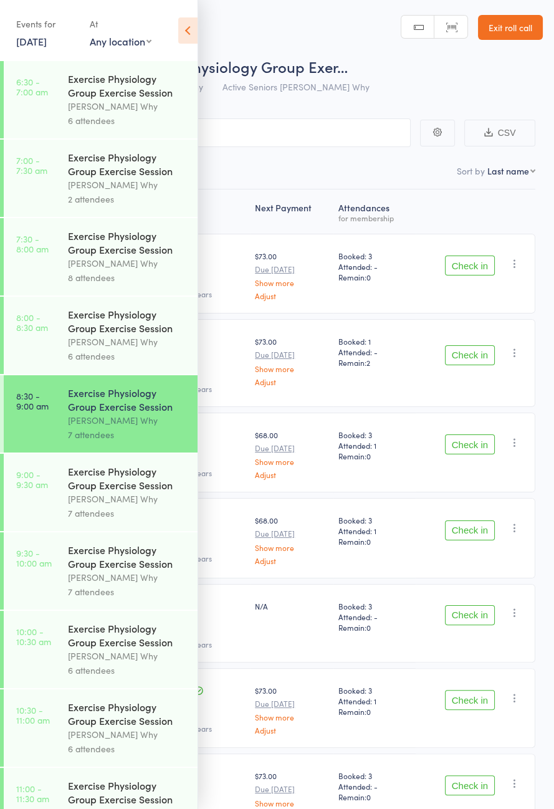
click at [190, 32] on icon at bounding box center [187, 30] width 19 height 26
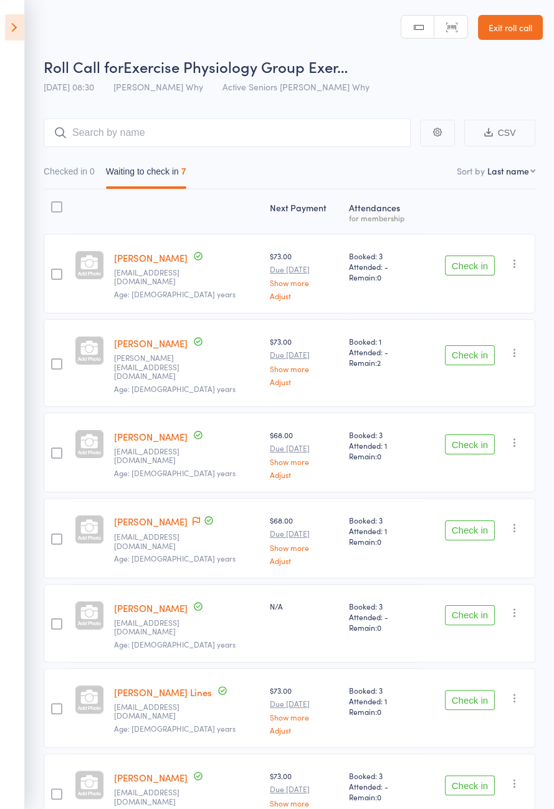
click at [460, 268] on button "Check in" at bounding box center [470, 265] width 50 height 20
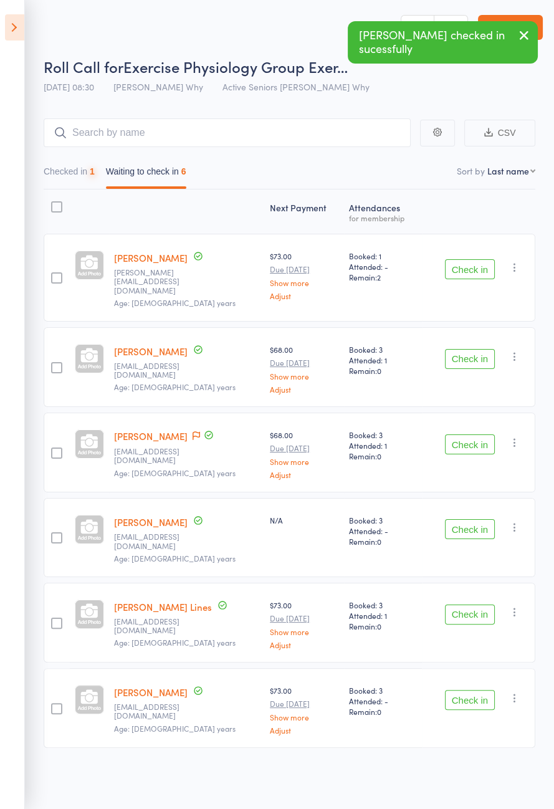
click at [467, 268] on button "Check in" at bounding box center [470, 269] width 50 height 20
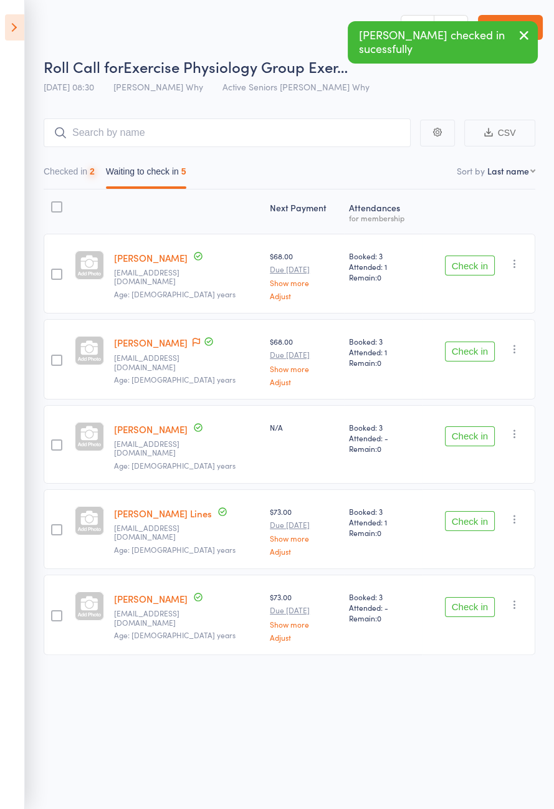
click at [471, 270] on button "Check in" at bounding box center [470, 265] width 50 height 20
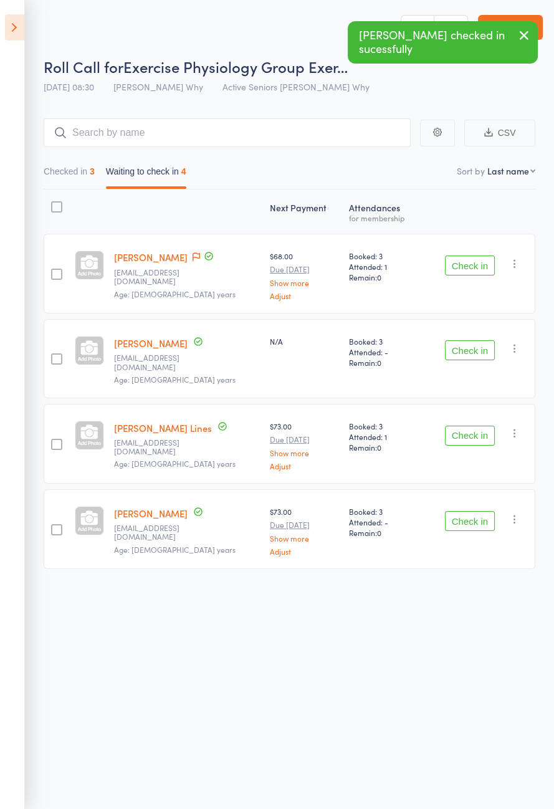
click at [475, 267] on button "Check in" at bounding box center [470, 265] width 50 height 20
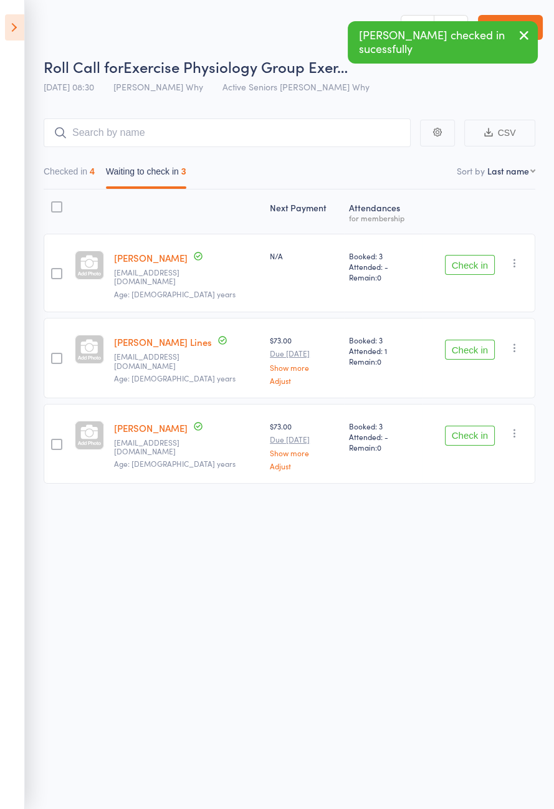
click at [472, 343] on button "Check in" at bounding box center [470, 350] width 50 height 20
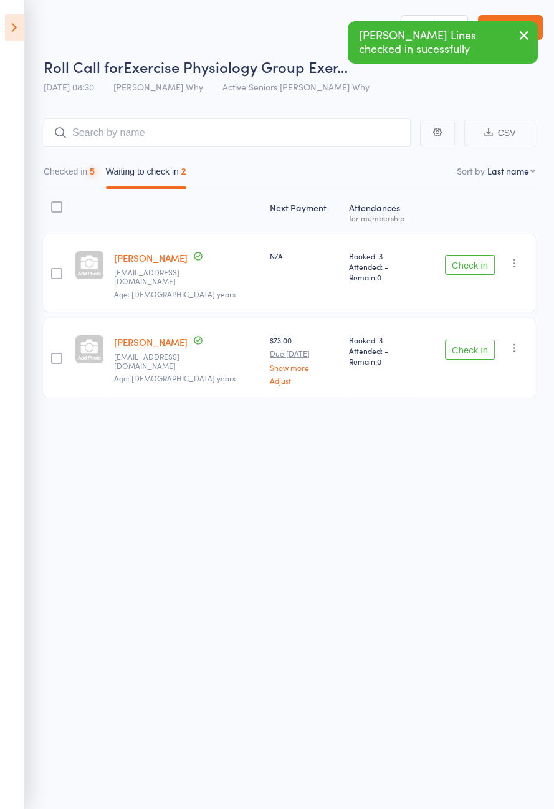
click at [472, 342] on button "Check in" at bounding box center [470, 350] width 50 height 20
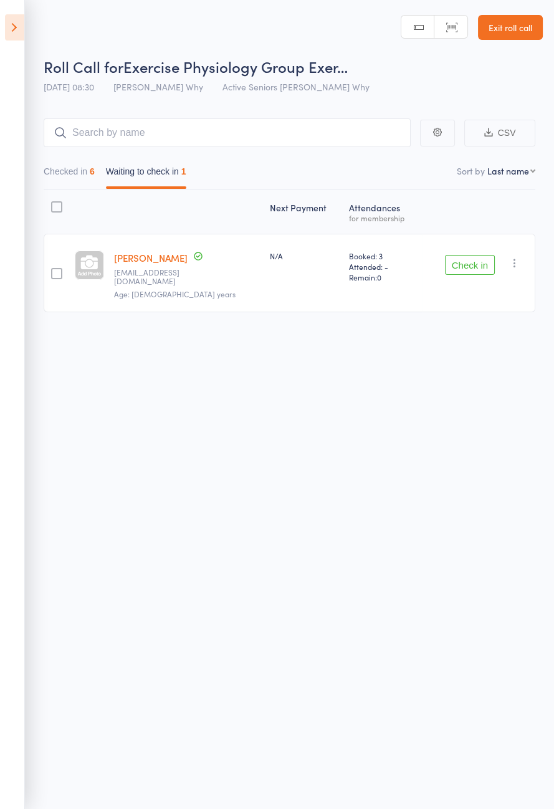
click at [7, 21] on icon at bounding box center [14, 27] width 19 height 26
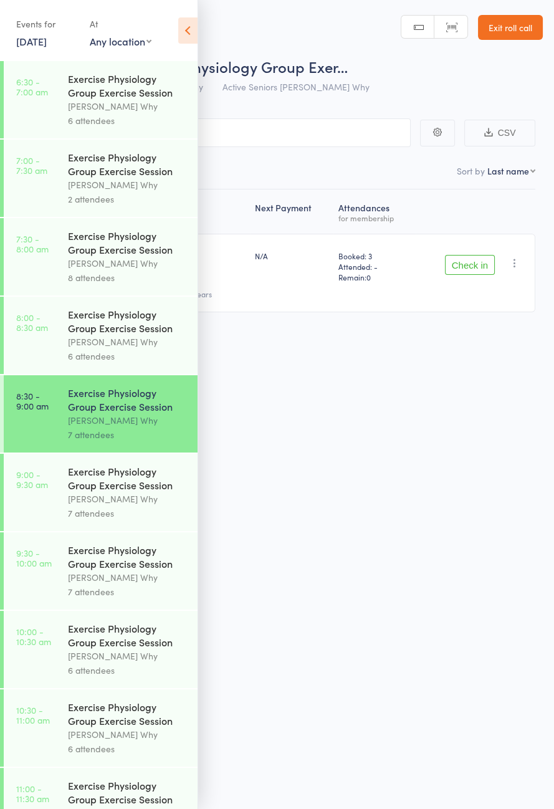
click at [185, 36] on icon at bounding box center [187, 30] width 19 height 26
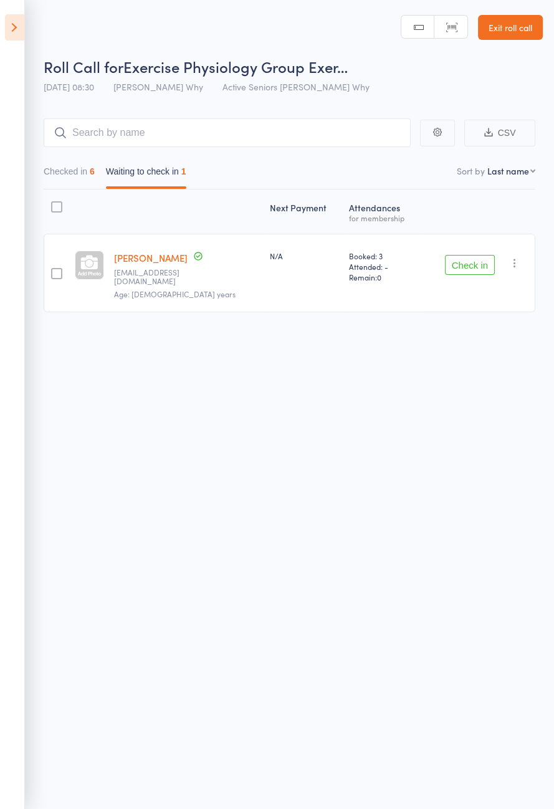
click at [153, 288] on span "Age: 88 years" at bounding box center [174, 293] width 121 height 11
click at [149, 253] on link "[PERSON_NAME]" at bounding box center [151, 257] width 74 height 13
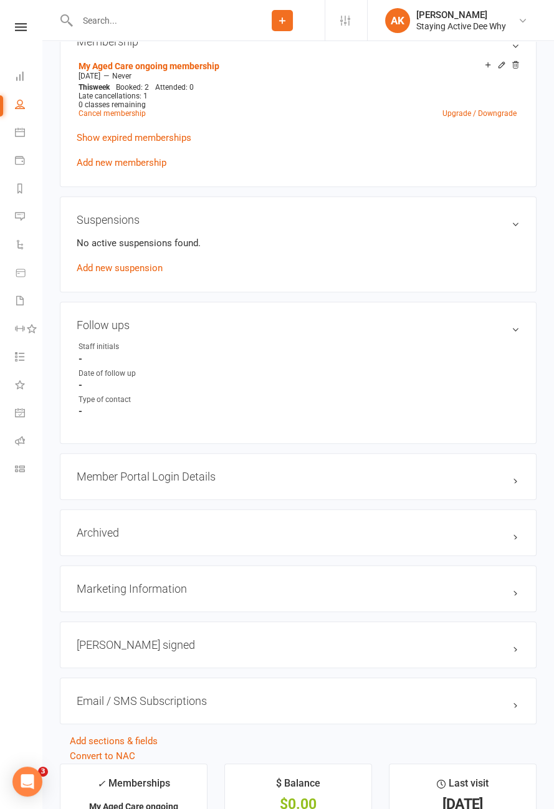
scroll to position [1392, 0]
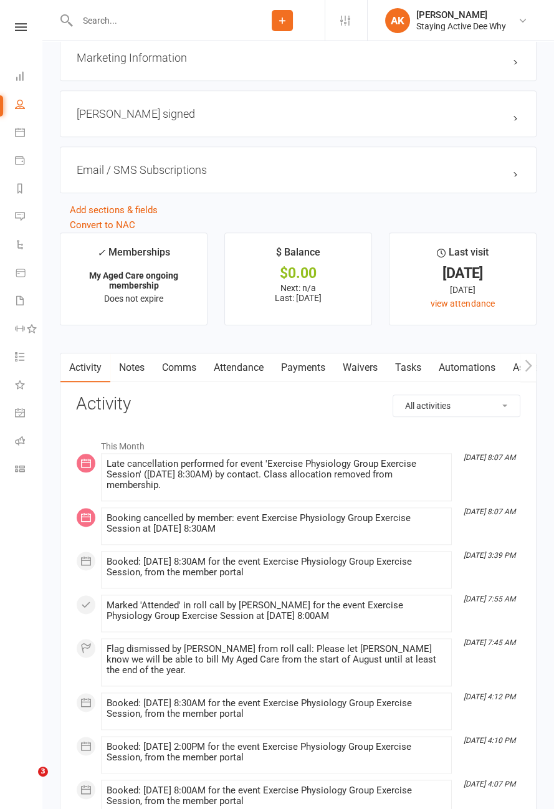
click at [465, 488] on div "This Month [DATE] 8:07 AM Late cancellation performed for event 'Exercise Physi…" at bounding box center [298, 625] width 444 height 384
click at [227, 365] on link "Attendance" at bounding box center [238, 367] width 67 height 29
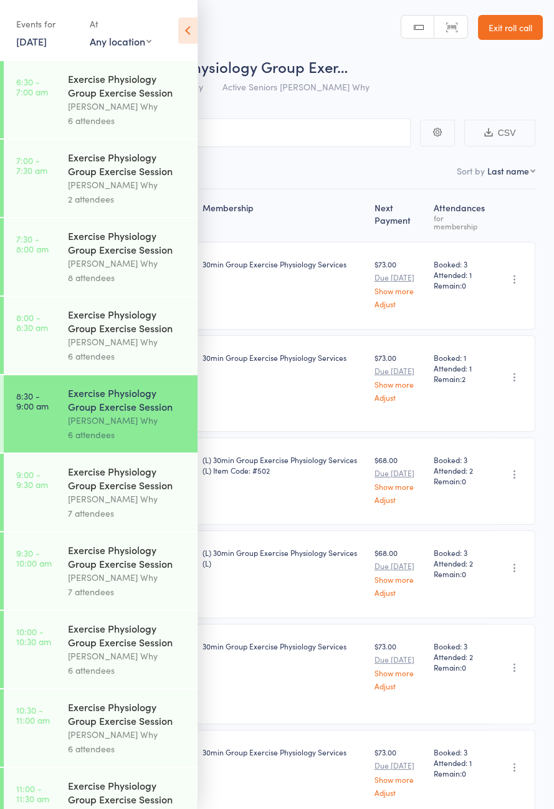
click at [185, 31] on icon at bounding box center [187, 30] width 19 height 26
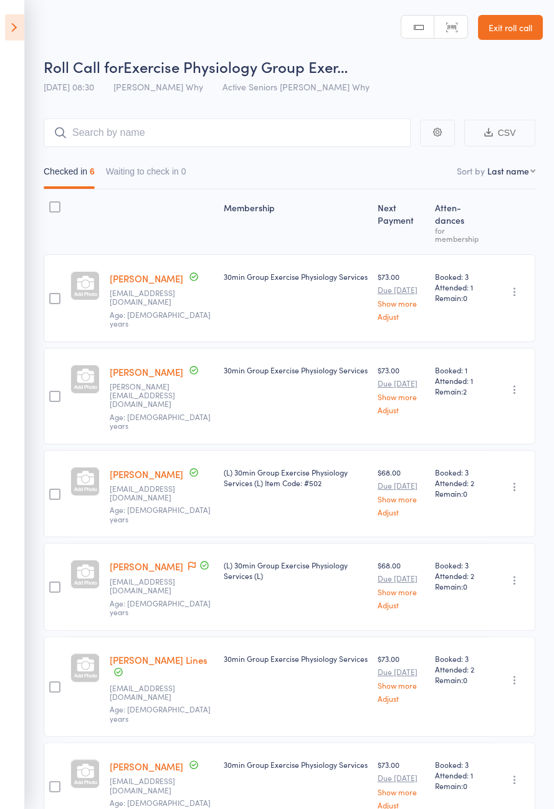
click at [11, 32] on icon at bounding box center [14, 27] width 19 height 26
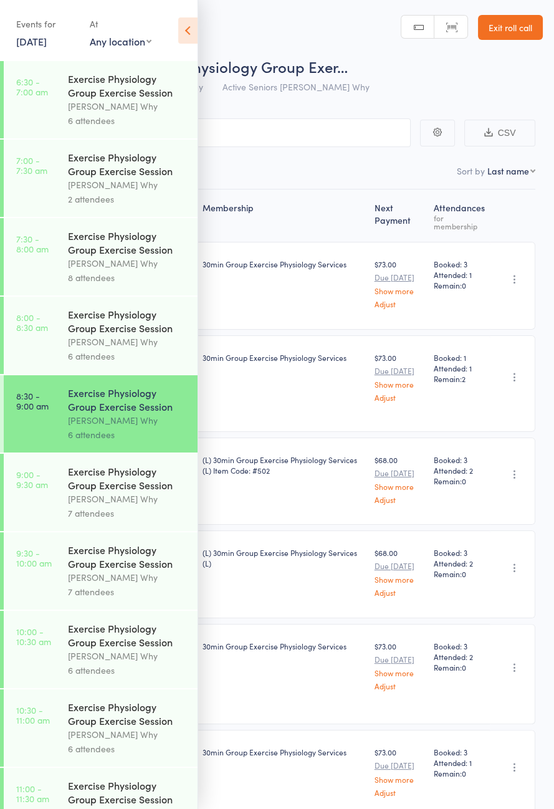
click at [128, 506] on div "Dee Why" at bounding box center [127, 499] width 119 height 14
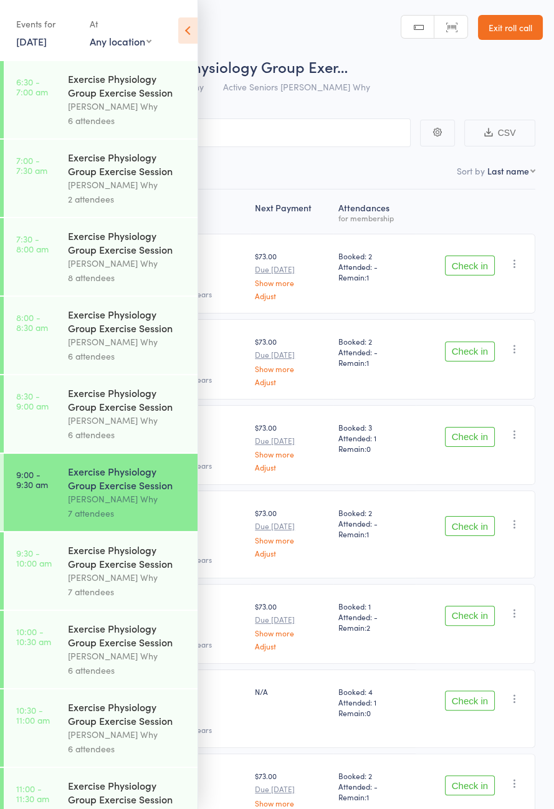
click at [184, 27] on icon at bounding box center [187, 30] width 19 height 26
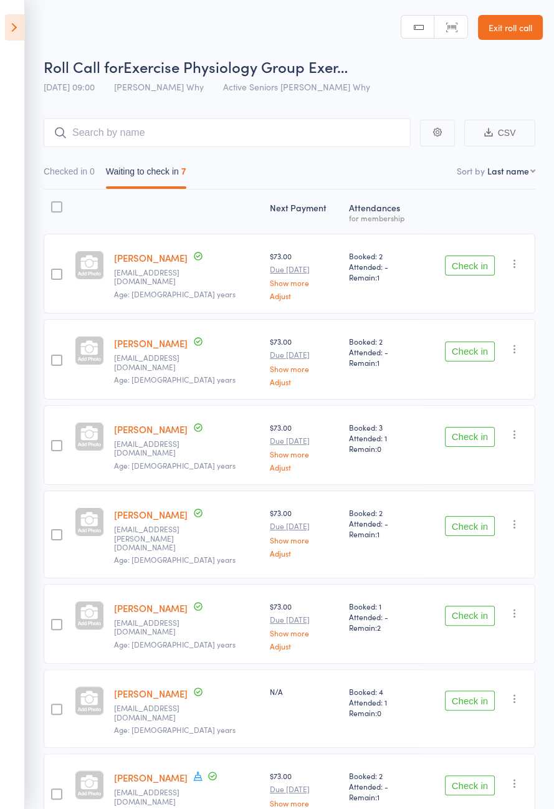
click at [203, 770] on icon at bounding box center [197, 775] width 11 height 11
click at [281, 808] on div "Next Payment Atten­dances for membership Ian Aldersea lickra@optusnet.com.au Ag…" at bounding box center [290, 539] width 492 height 700
click at [478, 606] on button "Check in" at bounding box center [470, 616] width 50 height 20
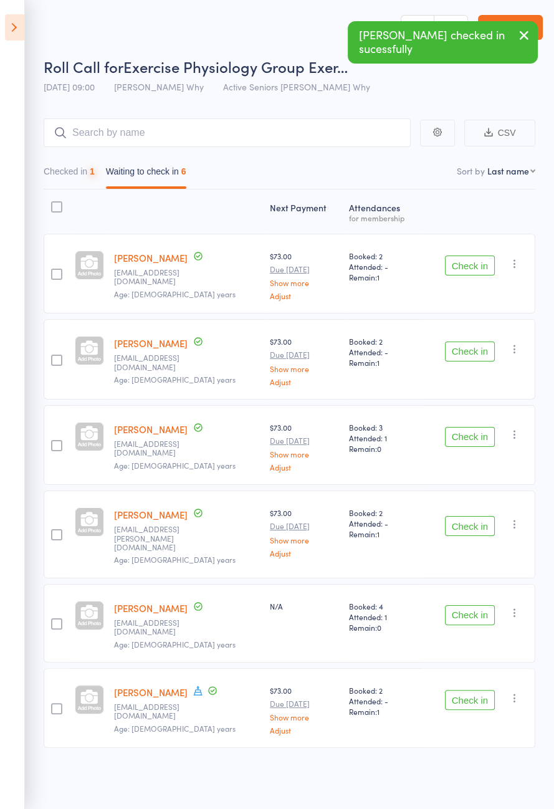
click at [472, 347] on button "Check in" at bounding box center [470, 351] width 50 height 20
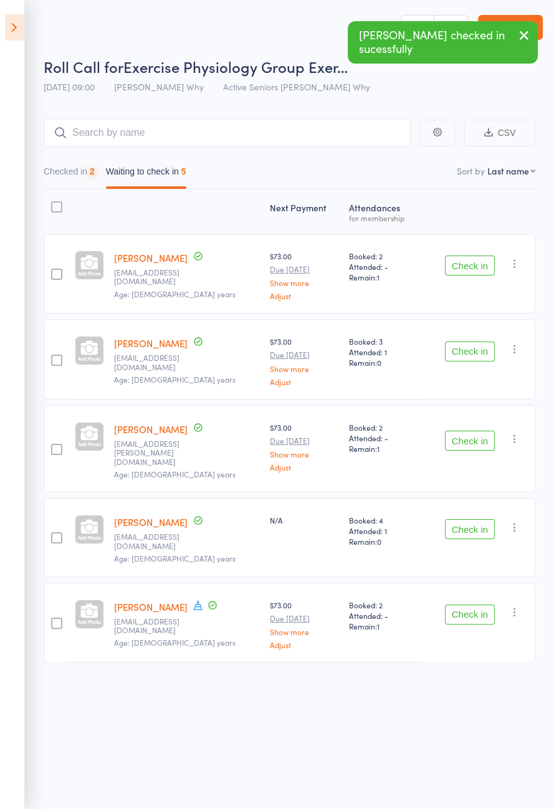
click at [472, 269] on button "Check in" at bounding box center [470, 265] width 50 height 20
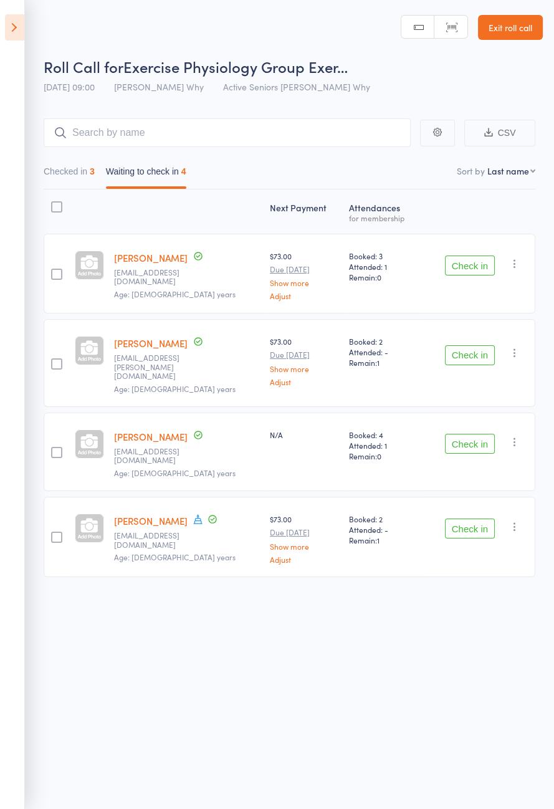
click at [470, 518] on button "Check in" at bounding box center [470, 528] width 50 height 20
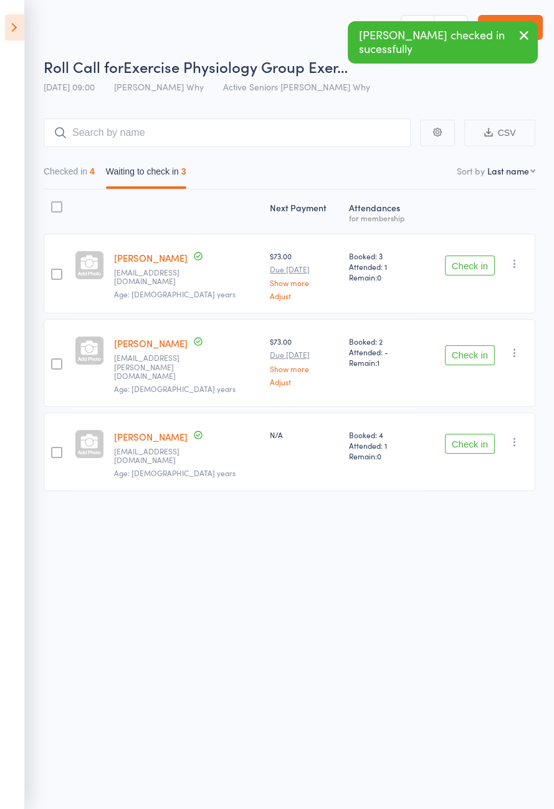
click at [71, 184] on button "Checked in 4" at bounding box center [69, 174] width 51 height 29
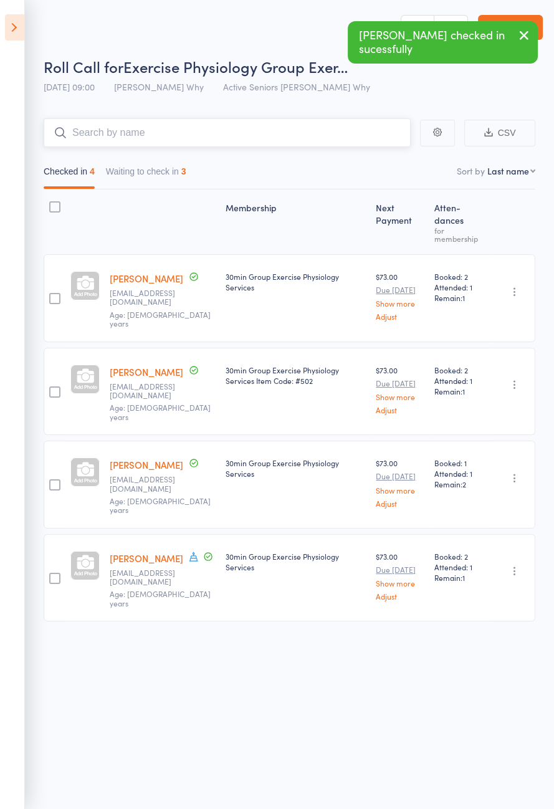
click at [245, 138] on input "search" at bounding box center [227, 132] width 367 height 29
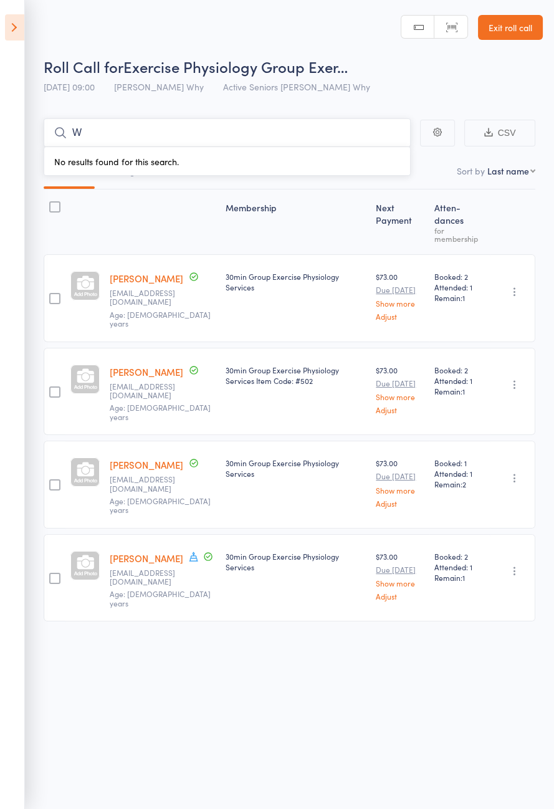
click at [189, 133] on input "W" at bounding box center [227, 132] width 367 height 29
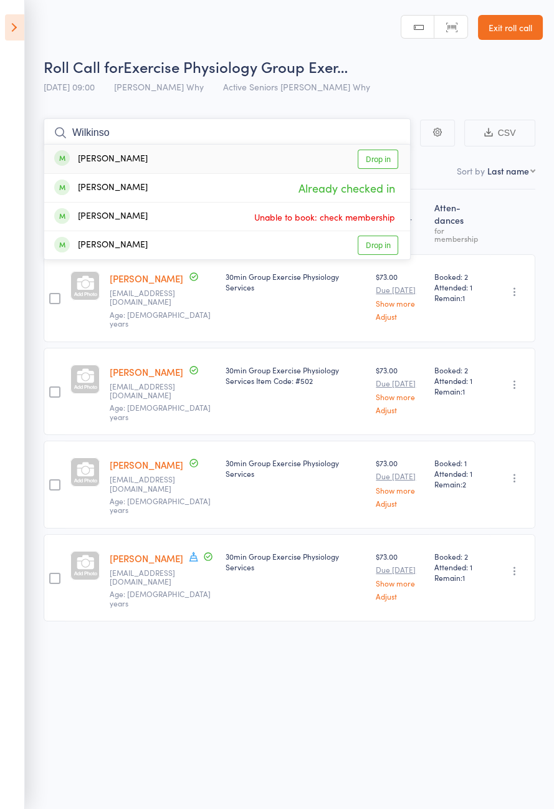
type input "Wilkinso"
click at [383, 159] on link "Drop in" at bounding box center [378, 159] width 40 height 19
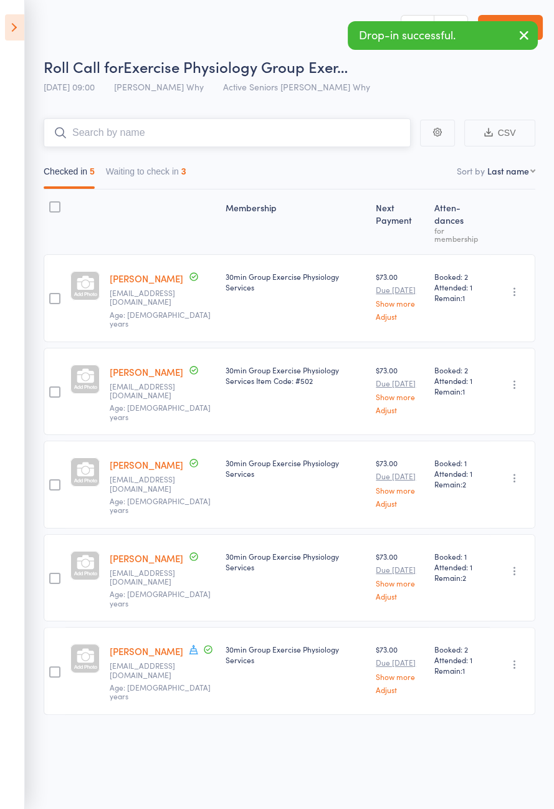
click at [179, 175] on button "Waiting to check in 3" at bounding box center [146, 174] width 80 height 29
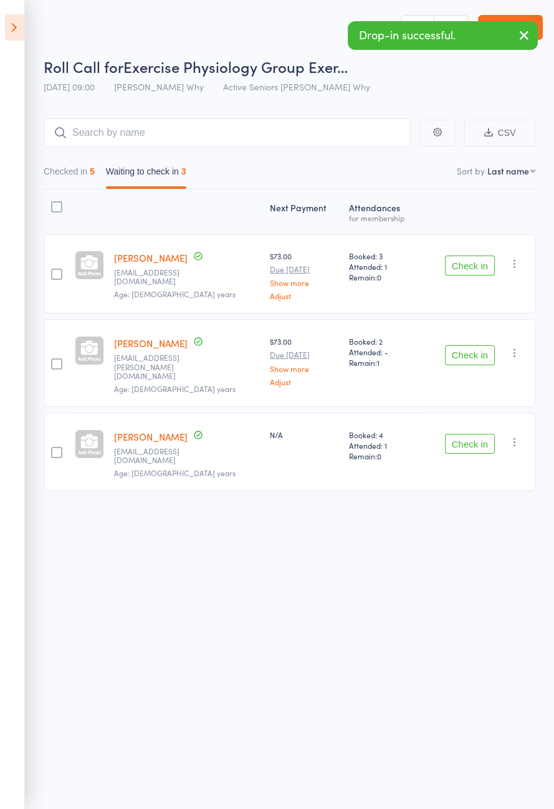
click at [465, 434] on button "Check in" at bounding box center [470, 444] width 50 height 20
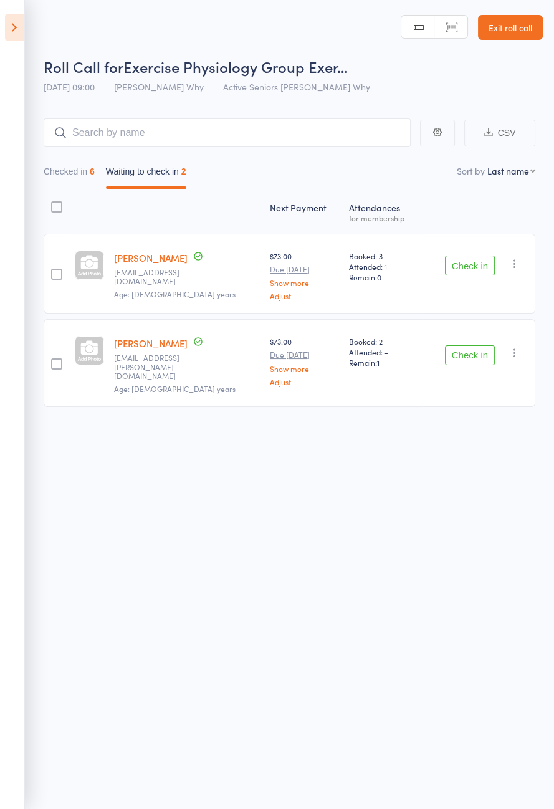
click at [470, 265] on button "Check in" at bounding box center [470, 265] width 50 height 20
click at [466, 345] on button "Check in" at bounding box center [470, 355] width 50 height 20
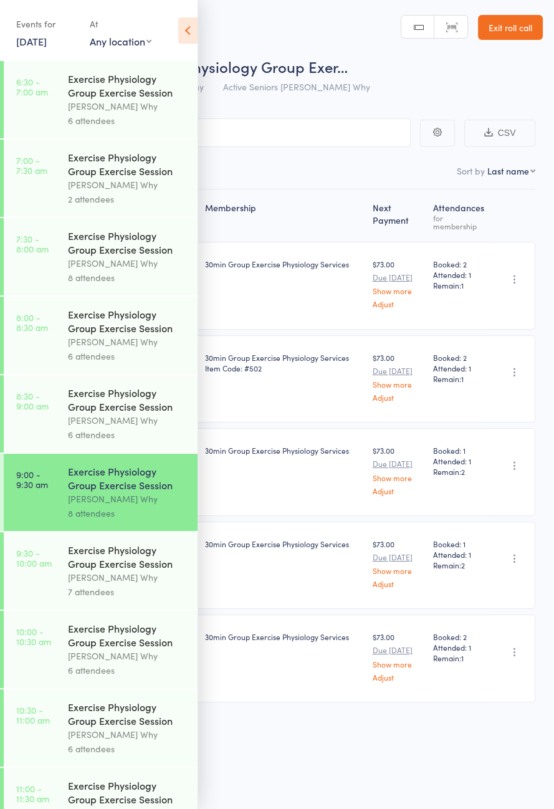
click at [180, 21] on icon at bounding box center [187, 30] width 19 height 26
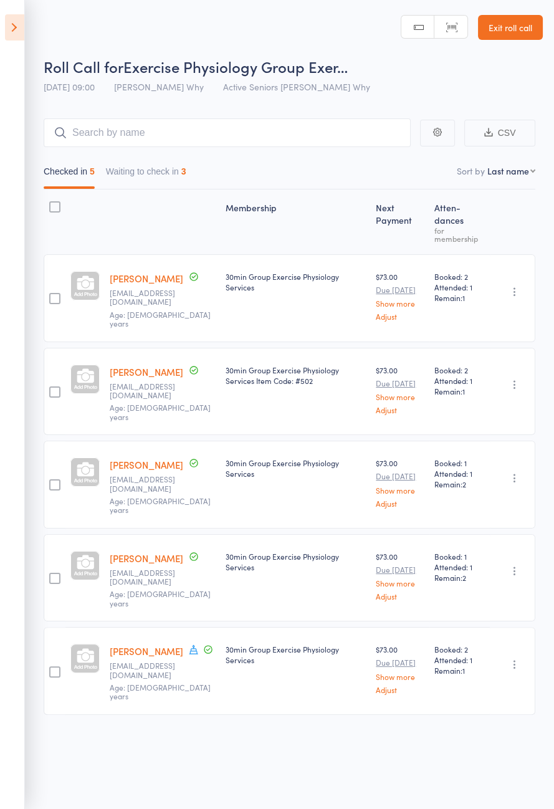
click at [178, 173] on button "Waiting to check in 3" at bounding box center [146, 174] width 80 height 29
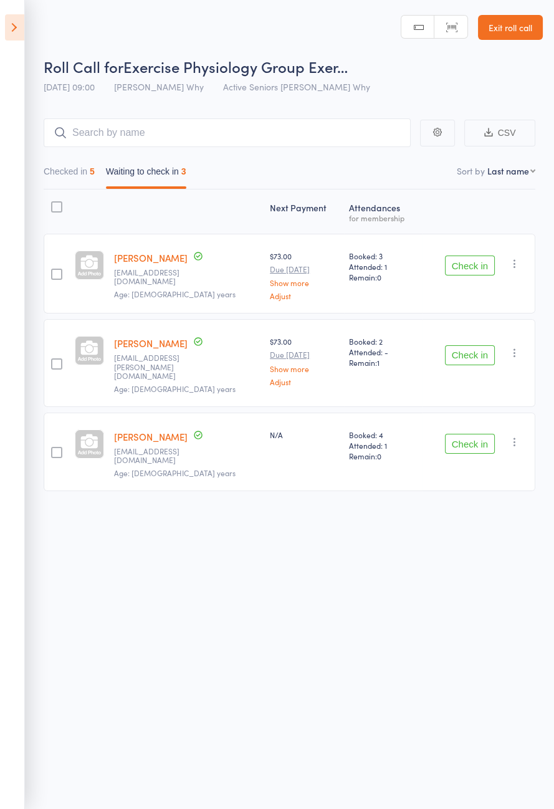
click at [475, 264] on button "Check in" at bounding box center [470, 265] width 50 height 20
click at [479, 267] on button "Check in" at bounding box center [470, 265] width 50 height 20
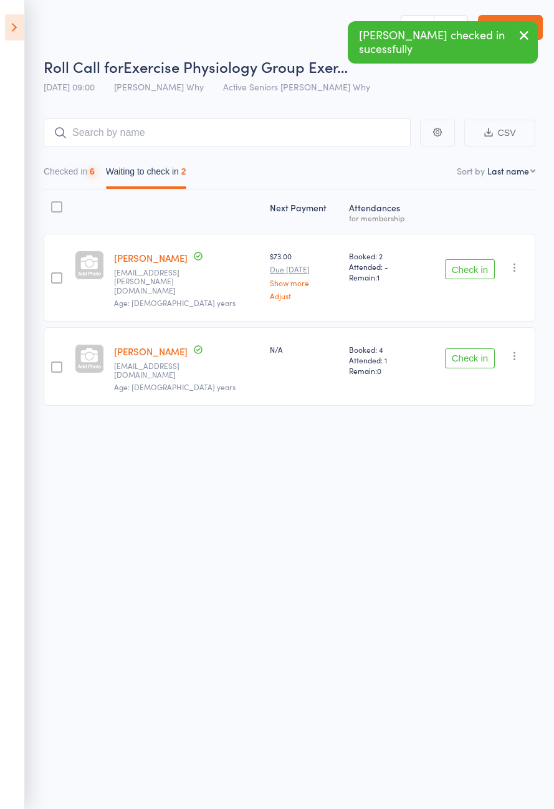
click at [472, 267] on button "Check in" at bounding box center [470, 269] width 50 height 20
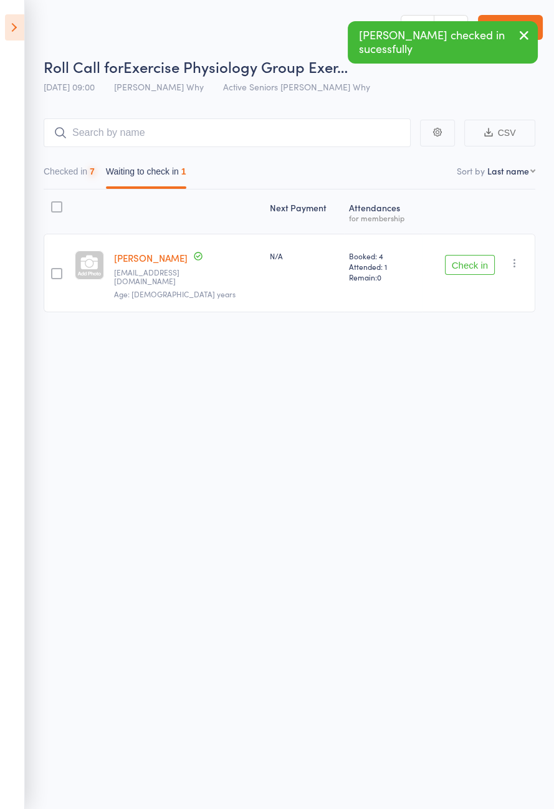
click at [473, 262] on button "Check in" at bounding box center [470, 265] width 50 height 20
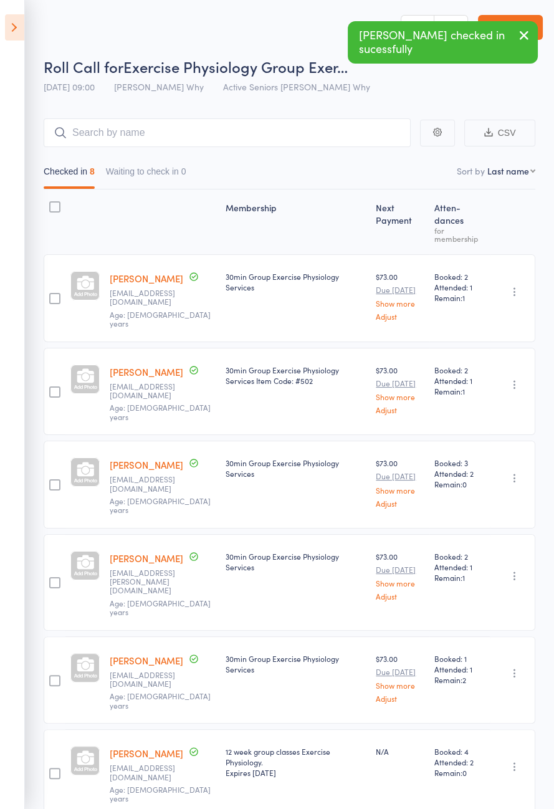
click at [10, 34] on icon at bounding box center [14, 27] width 19 height 26
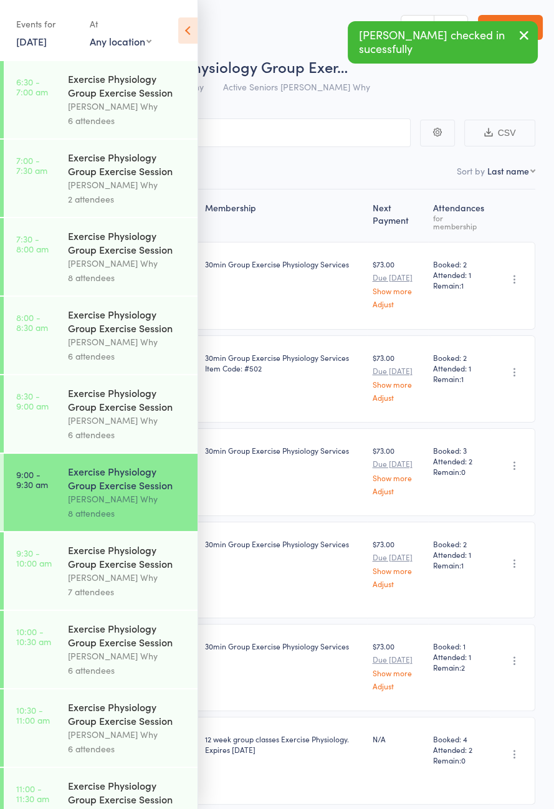
click at [131, 584] on div "Dee Why" at bounding box center [127, 577] width 119 height 14
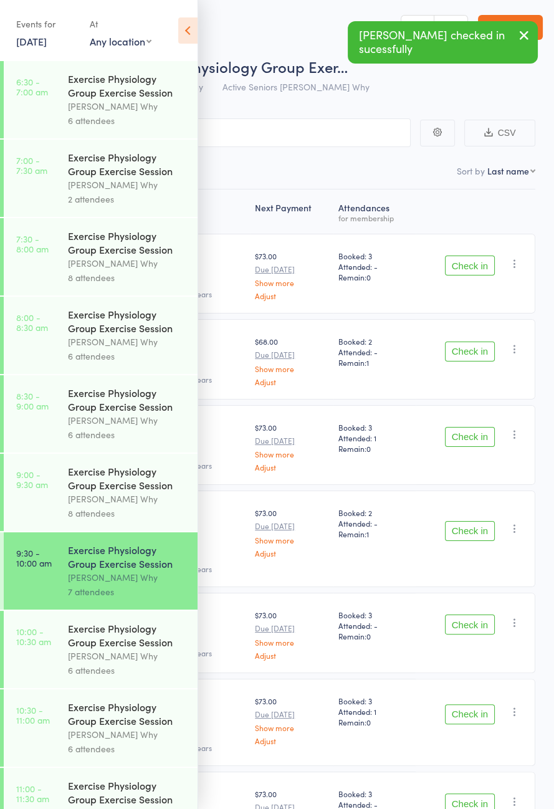
click at [184, 34] on icon at bounding box center [187, 30] width 19 height 26
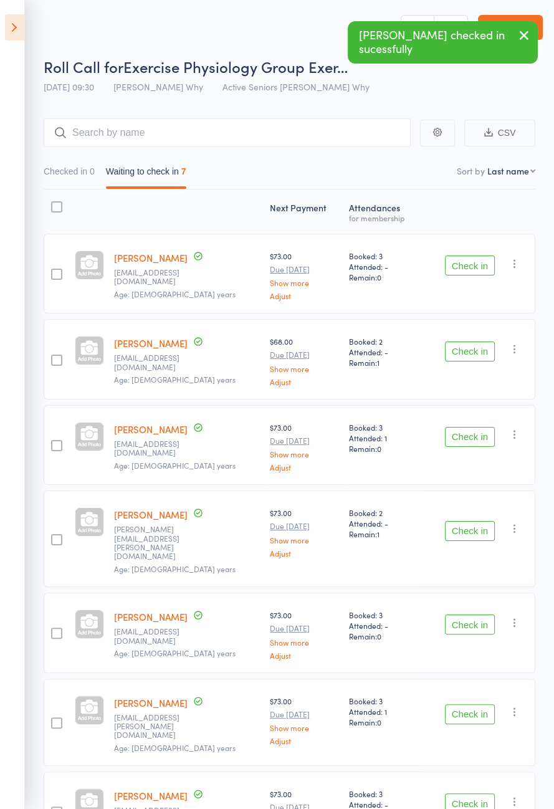
click at [457, 269] on button "Check in" at bounding box center [470, 265] width 50 height 20
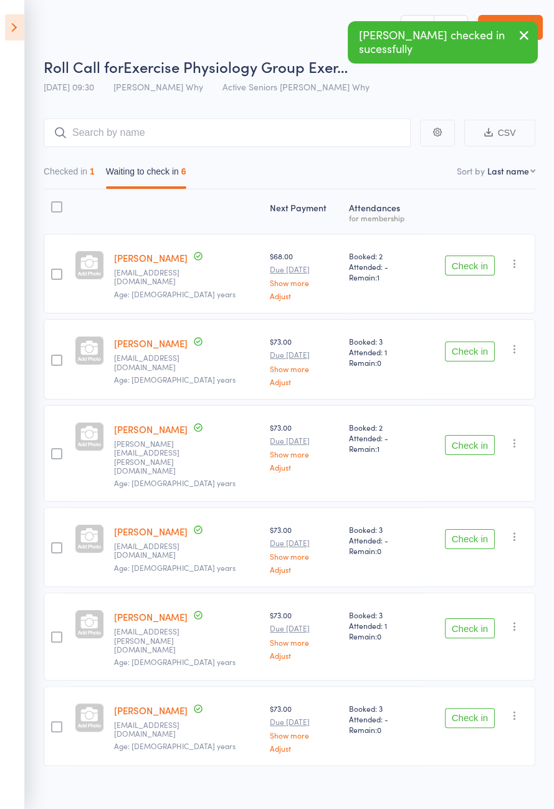
click at [472, 435] on button "Check in" at bounding box center [470, 445] width 50 height 20
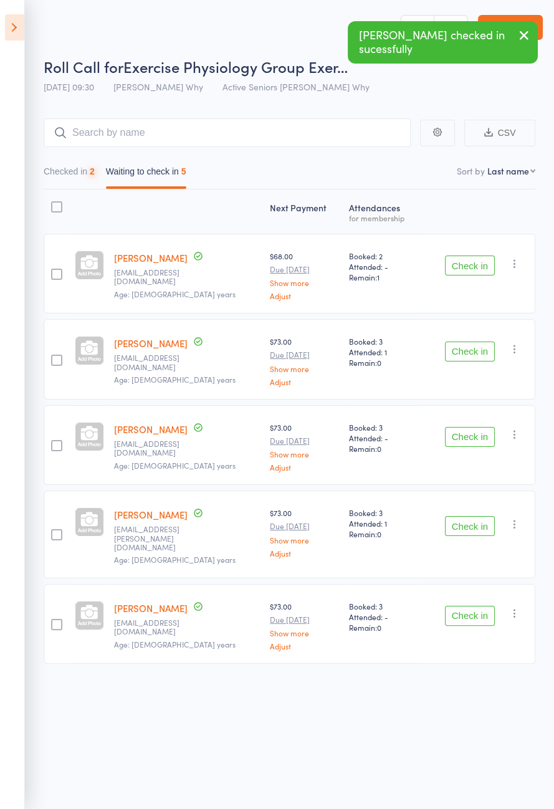
click at [473, 349] on button "Check in" at bounding box center [470, 351] width 50 height 20
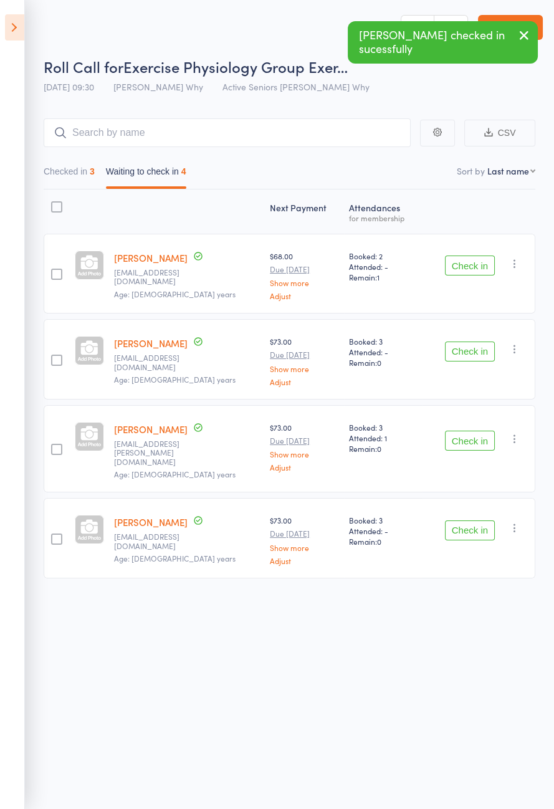
click at [14, 26] on icon at bounding box center [14, 27] width 19 height 26
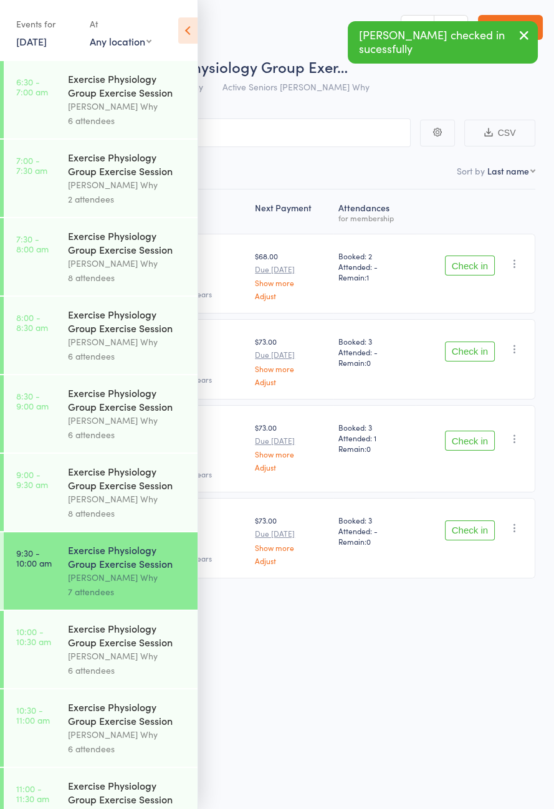
scroll to position [146, 0]
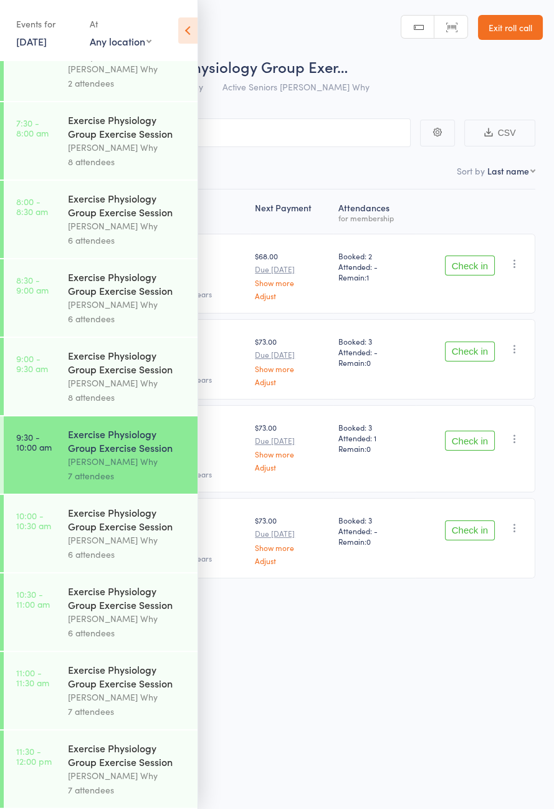
click at [195, 34] on icon at bounding box center [187, 30] width 19 height 26
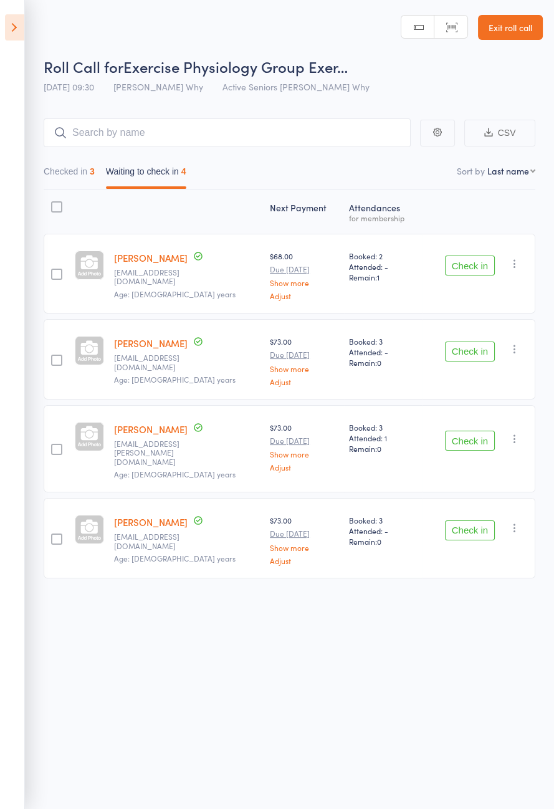
click at [472, 267] on button "Check in" at bounding box center [470, 265] width 50 height 20
click at [473, 268] on button "Check in" at bounding box center [470, 265] width 50 height 20
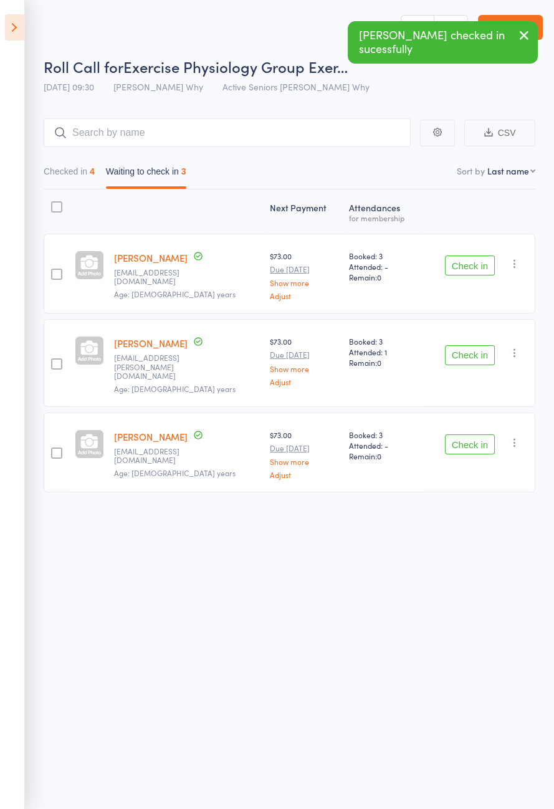
click at [471, 268] on button "Check in" at bounding box center [470, 265] width 50 height 20
click at [472, 345] on button "Check in" at bounding box center [470, 355] width 50 height 20
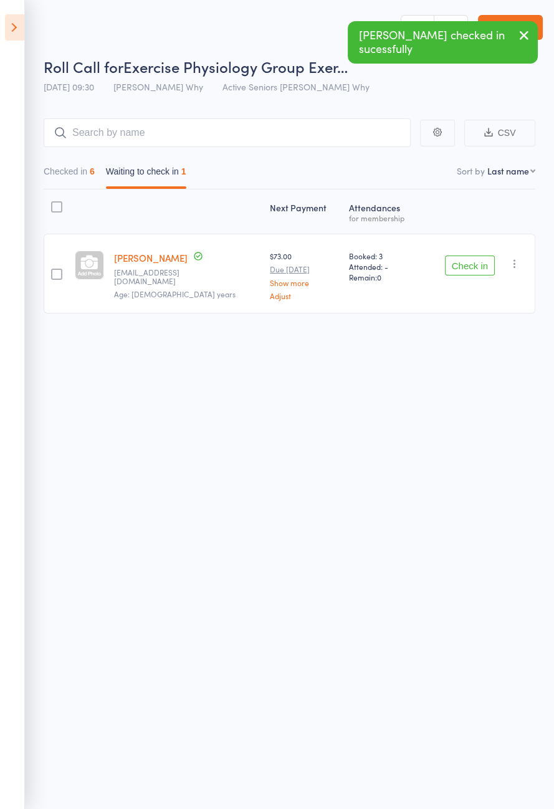
click at [469, 268] on button "Check in" at bounding box center [470, 265] width 50 height 20
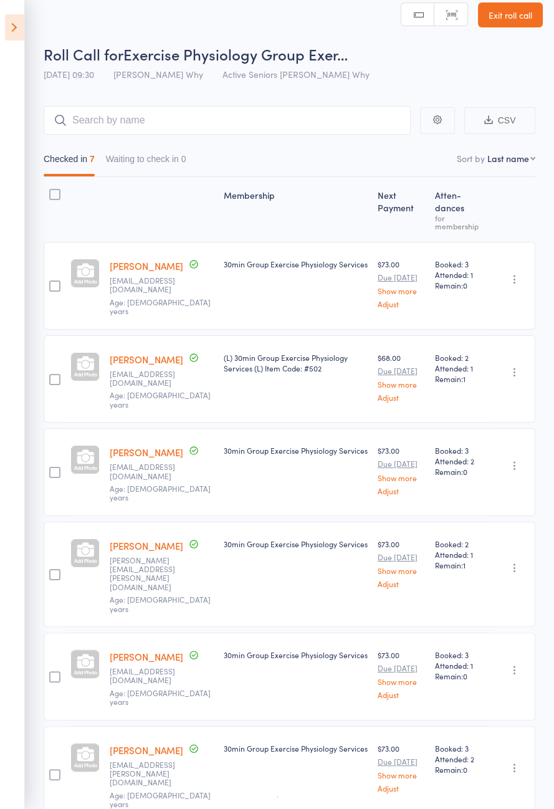
scroll to position [26, 0]
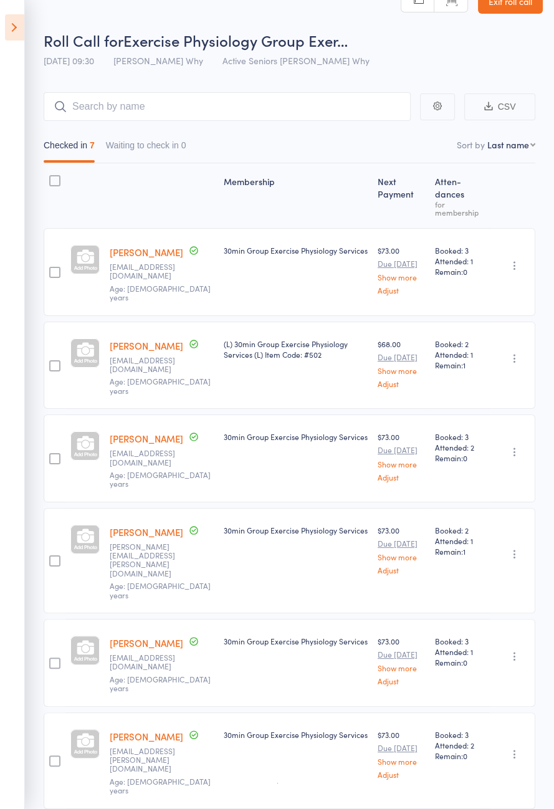
click at [44, 33] on span "Roll Call for" at bounding box center [84, 40] width 80 height 21
click at [12, 22] on icon at bounding box center [14, 27] width 19 height 26
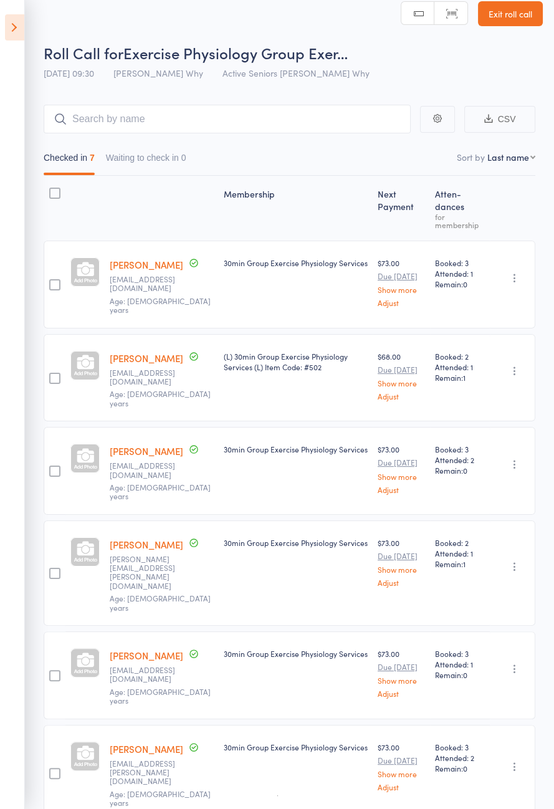
scroll to position [82, 0]
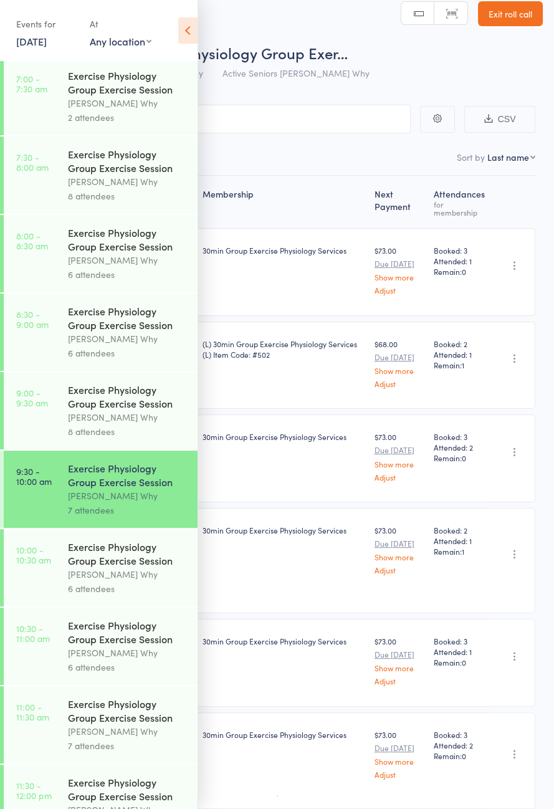
click at [131, 567] on div "Exercise Physiology Group Exercise Session" at bounding box center [127, 552] width 119 height 27
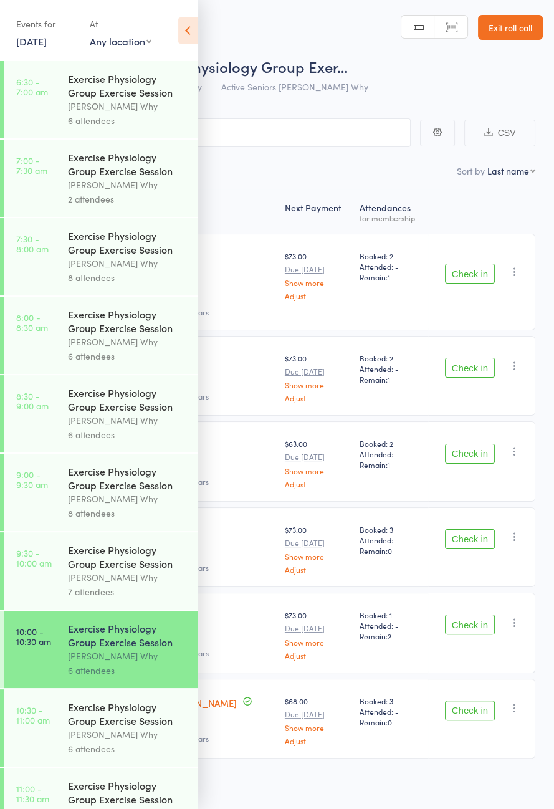
click at [186, 28] on icon at bounding box center [187, 30] width 19 height 26
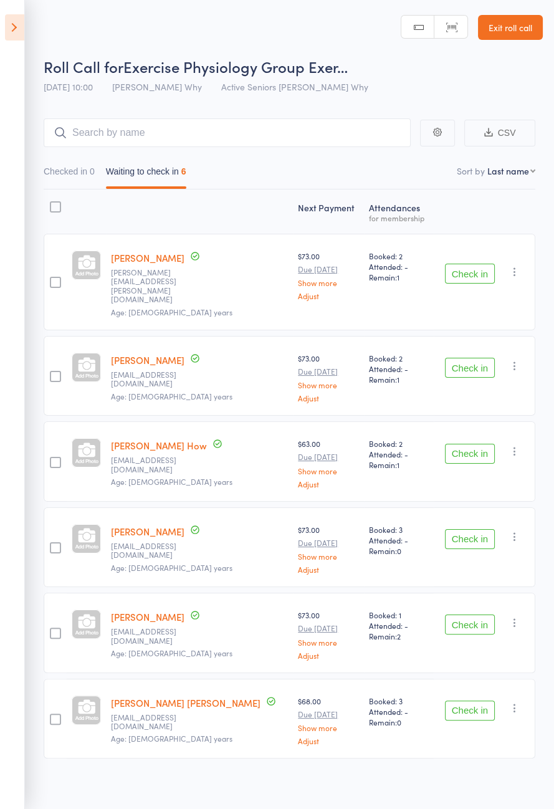
click at [470, 444] on button "Check in" at bounding box center [470, 454] width 50 height 20
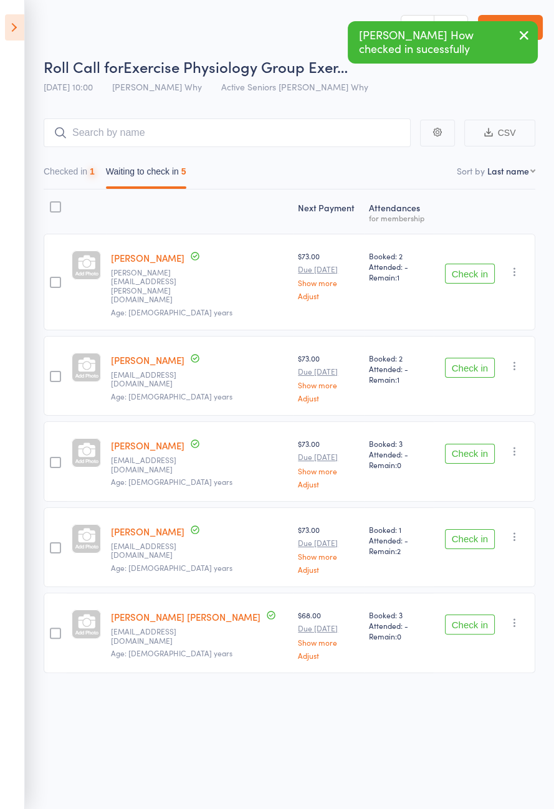
click at [472, 269] on button "Check in" at bounding box center [470, 274] width 50 height 20
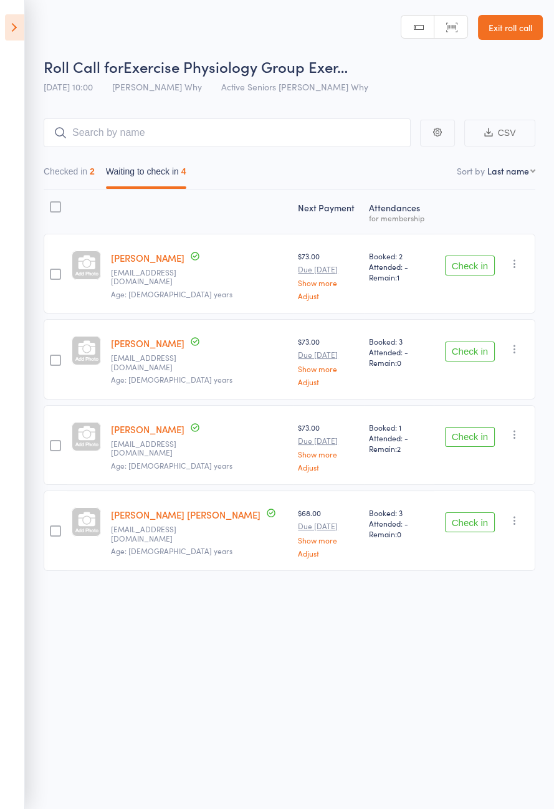
click at [455, 348] on button "Check in" at bounding box center [470, 351] width 50 height 20
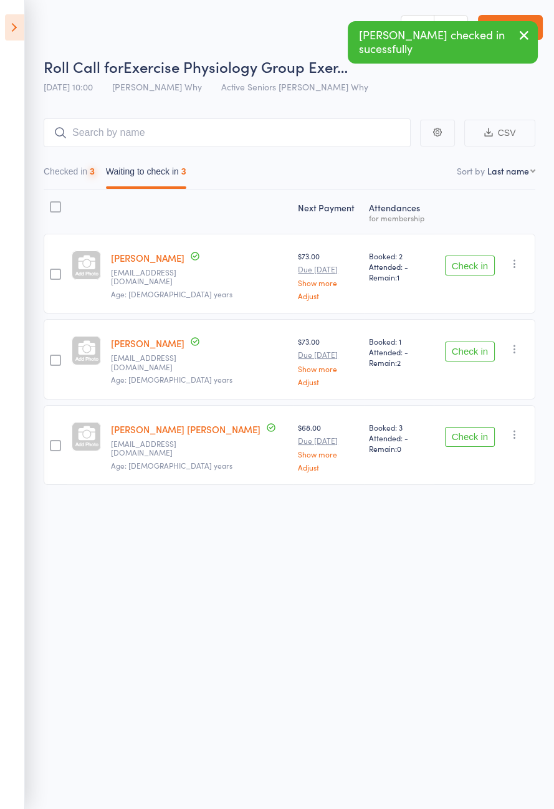
click at [471, 268] on button "Check in" at bounding box center [470, 265] width 50 height 20
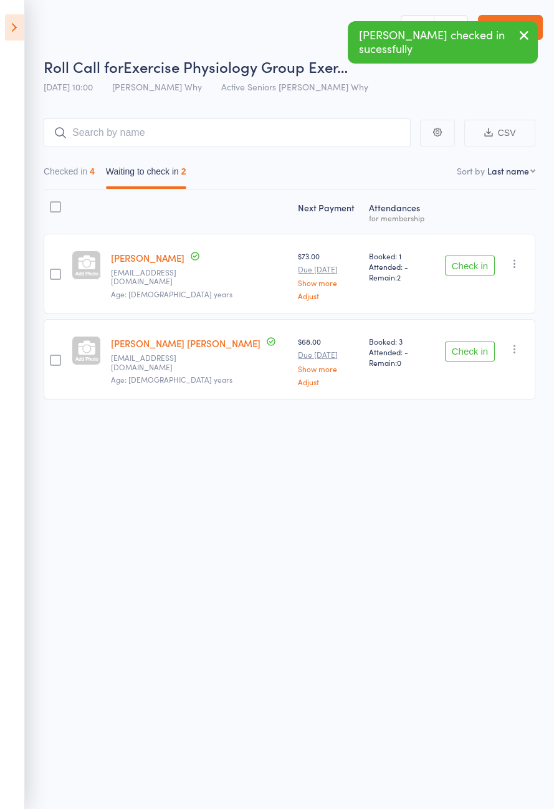
click at [470, 353] on button "Check in" at bounding box center [470, 351] width 50 height 20
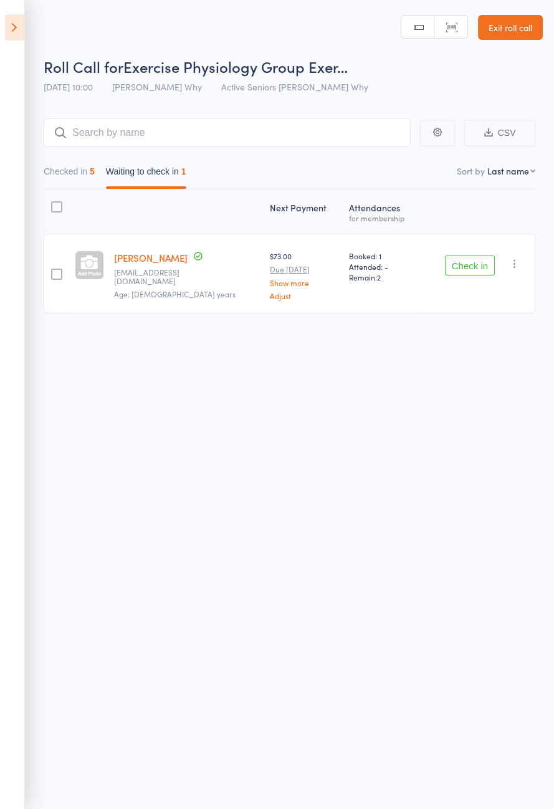
click at [471, 267] on button "Check in" at bounding box center [470, 265] width 50 height 20
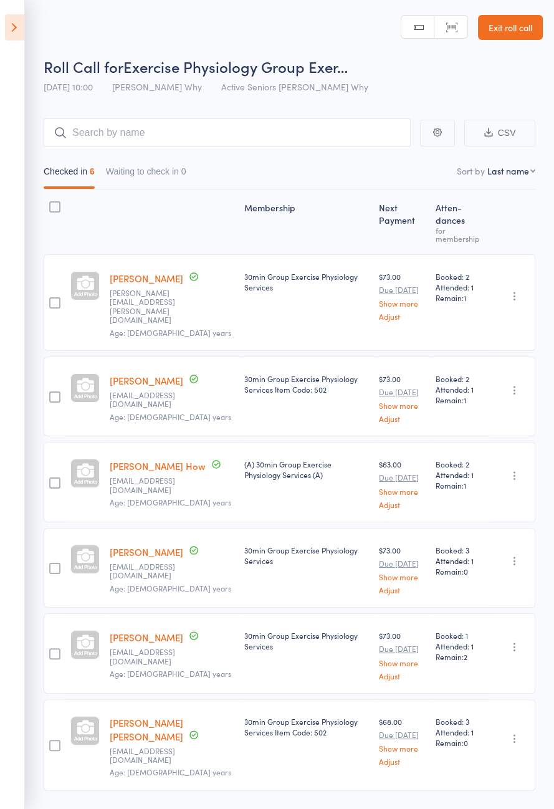
click at [19, 39] on icon at bounding box center [14, 27] width 19 height 26
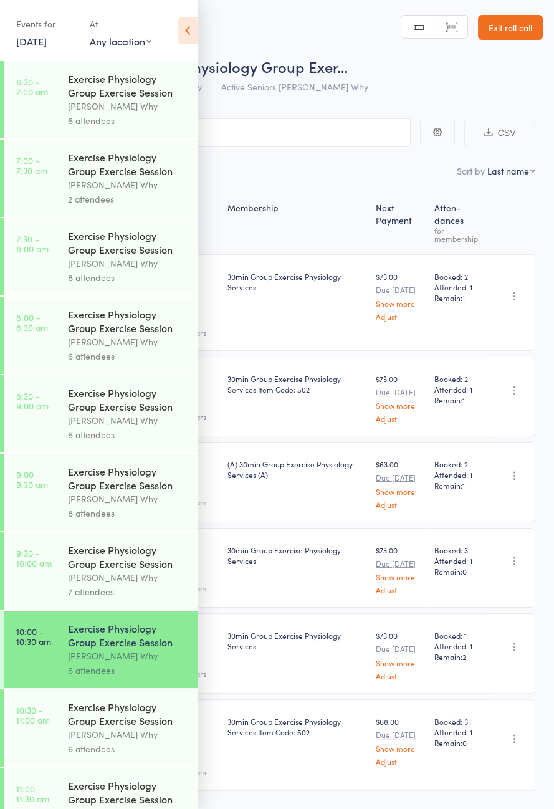
scroll to position [82, 0]
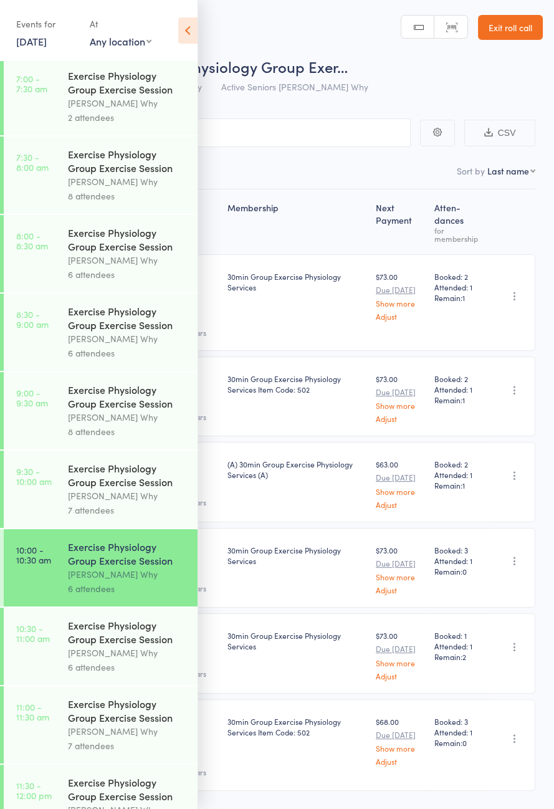
click at [54, 663] on link "10:30 - 11:00 am Exercise Physiology Group Exercise Session Dee Why 6 attendees" at bounding box center [101, 645] width 194 height 77
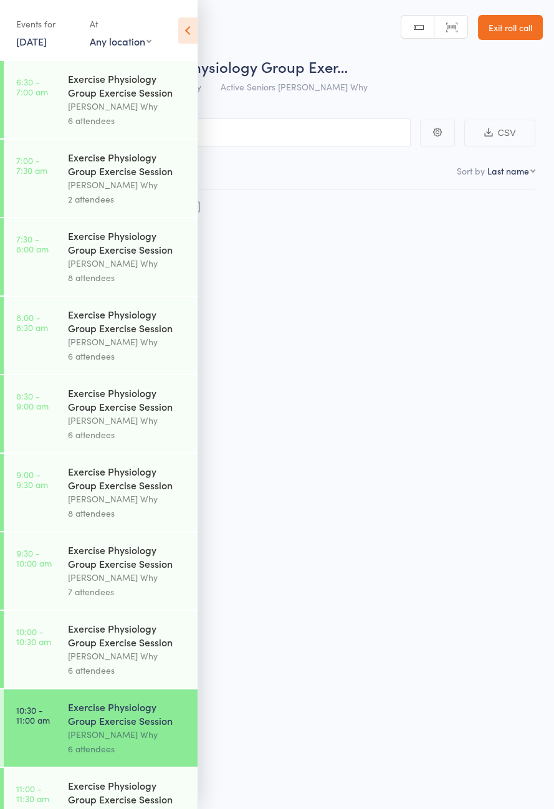
click at [190, 31] on icon at bounding box center [187, 30] width 19 height 26
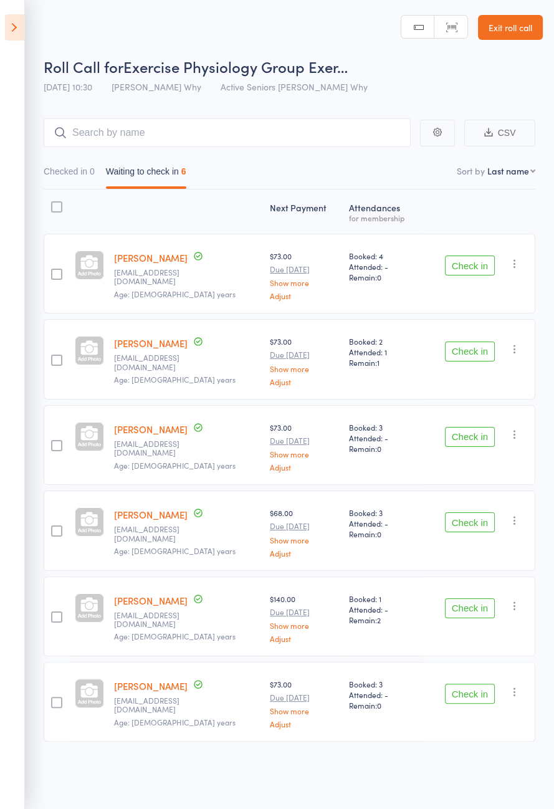
click at [71, 742] on div "Next Payment Atten­dances for membership Shanelle Breusch sbreusch@bigpond.net.…" at bounding box center [290, 492] width 492 height 607
click at [5, 20] on icon at bounding box center [14, 27] width 19 height 26
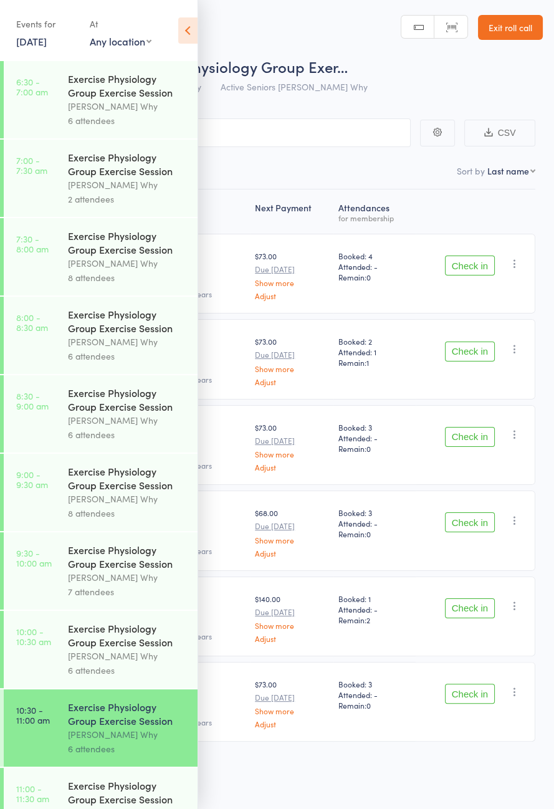
scroll to position [82, 0]
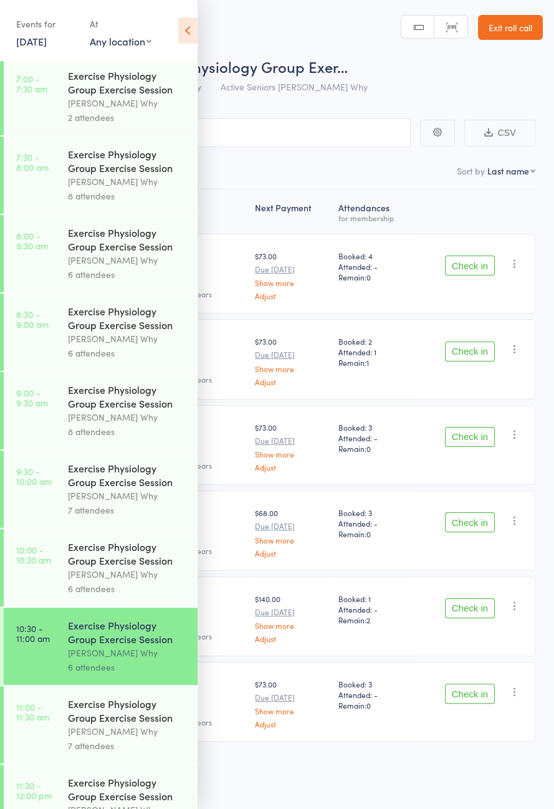
click at [126, 86] on div "Exercise Physiology Group Exercise Session" at bounding box center [127, 82] width 119 height 27
click at [181, 40] on icon at bounding box center [187, 30] width 19 height 26
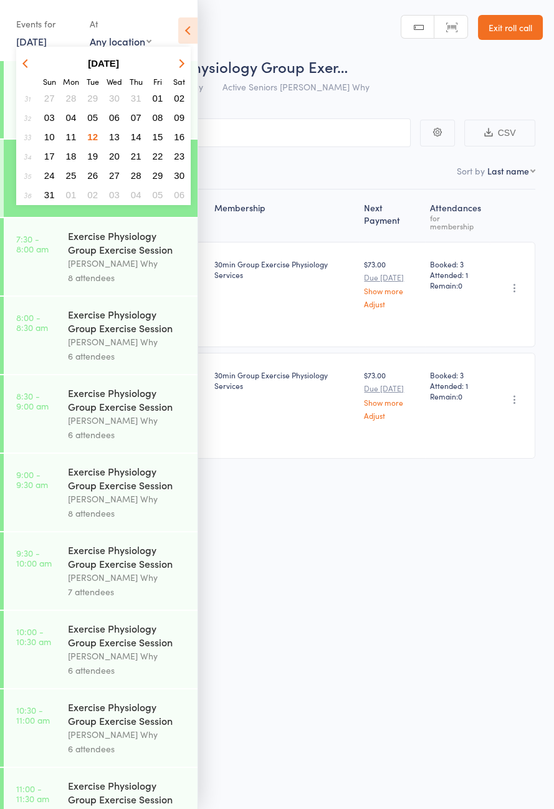
scroll to position [82, 0]
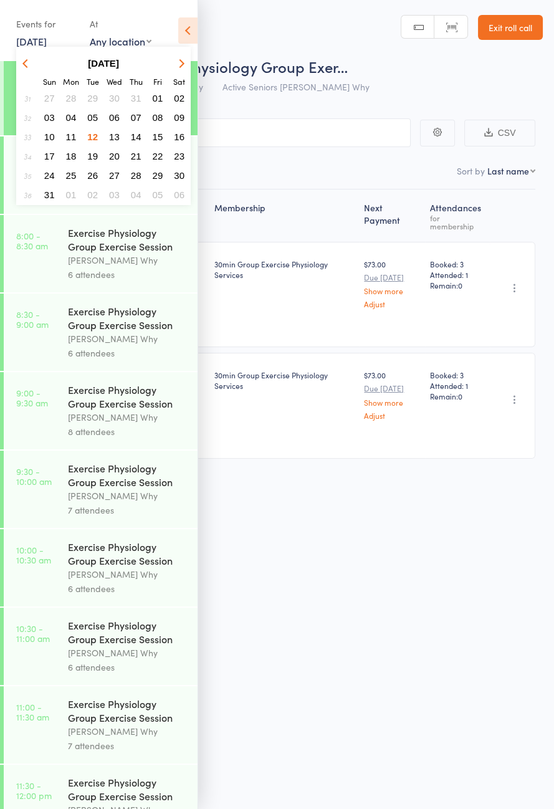
click at [36, 643] on time "10:30 - 11:00 am" at bounding box center [33, 633] width 34 height 20
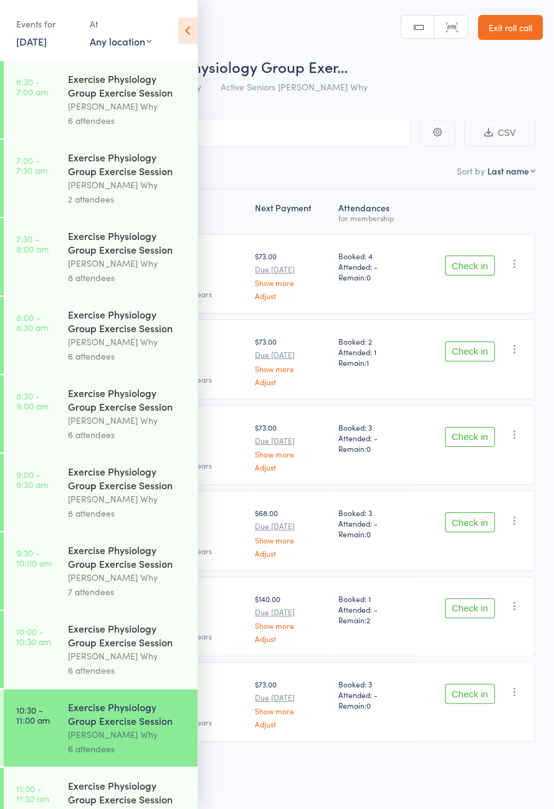
click at [196, 36] on icon at bounding box center [187, 30] width 19 height 26
